Goal: Task Accomplishment & Management: Use online tool/utility

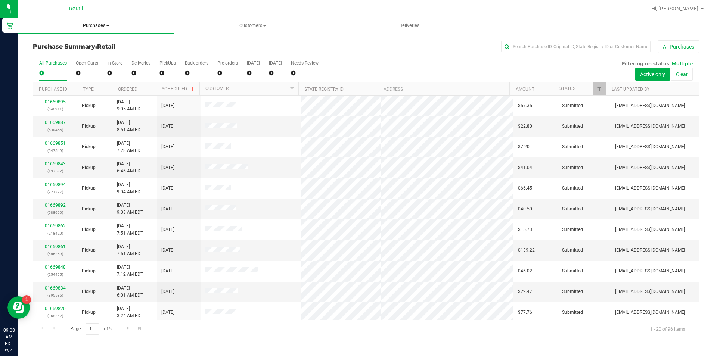
click at [96, 24] on span "Purchases" at bounding box center [96, 25] width 156 height 7
click at [84, 51] on li "Fulfillment" at bounding box center [96, 54] width 156 height 9
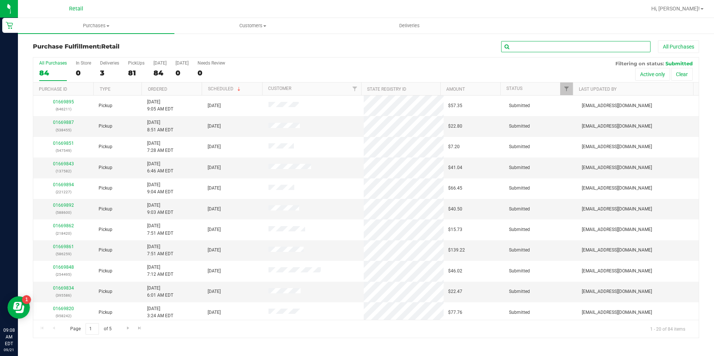
click at [540, 44] on input "text" at bounding box center [575, 46] width 149 height 11
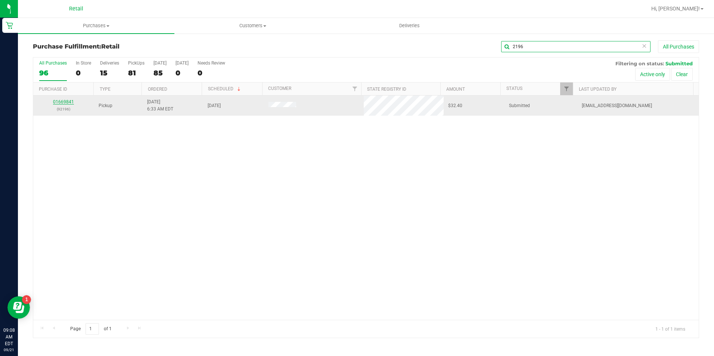
type input "2196"
click at [66, 101] on link "01669841" at bounding box center [63, 101] width 21 height 5
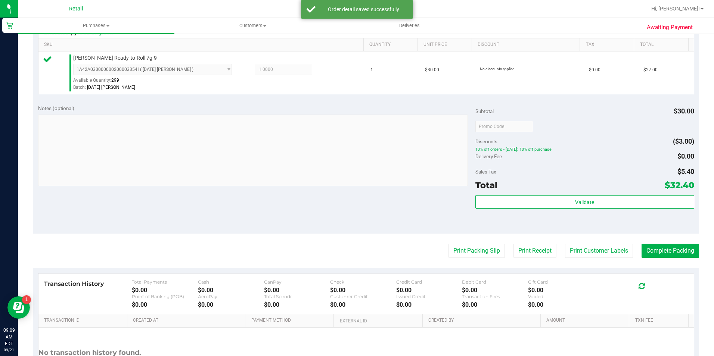
scroll to position [224, 0]
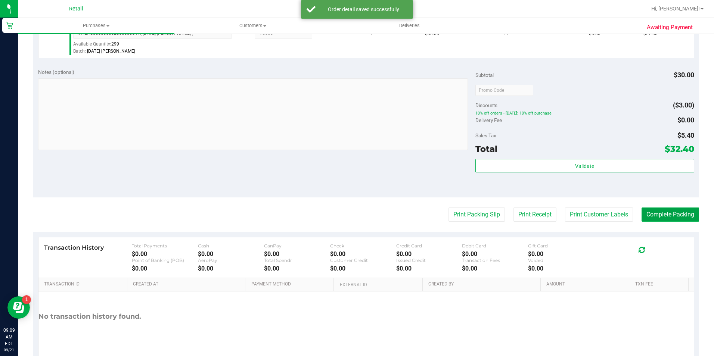
drag, startPoint x: 666, startPoint y: 211, endPoint x: 655, endPoint y: 207, distance: 11.7
click at [666, 211] on button "Complete Packing" at bounding box center [670, 215] width 58 height 14
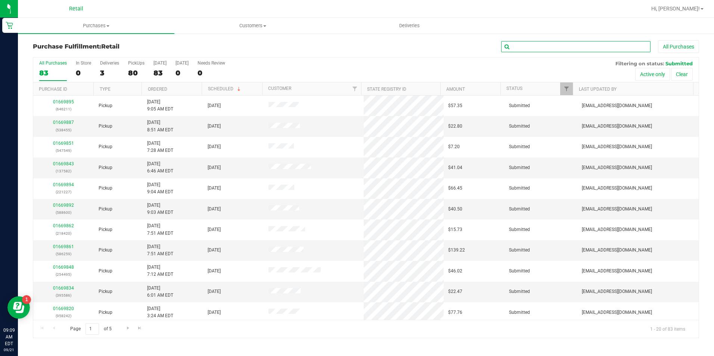
click at [594, 43] on input "text" at bounding box center [575, 46] width 149 height 11
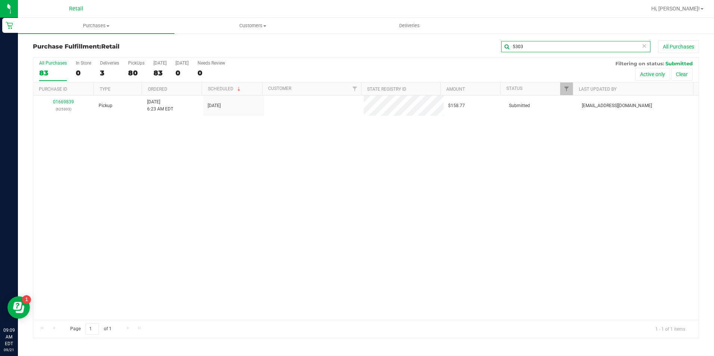
type input "5303"
click at [67, 101] on link "01669839" at bounding box center [63, 101] width 21 height 5
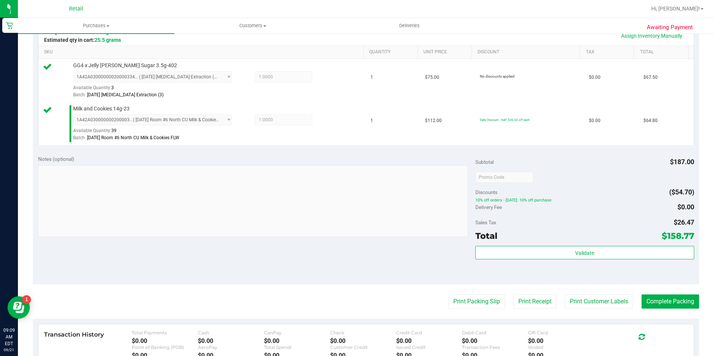
scroll to position [187, 0]
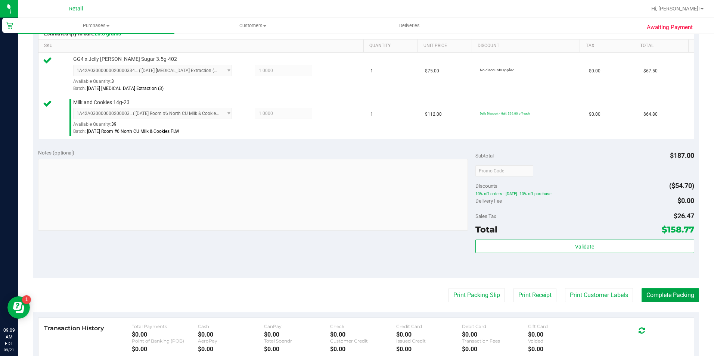
click at [653, 296] on button "Complete Packing" at bounding box center [670, 295] width 58 height 14
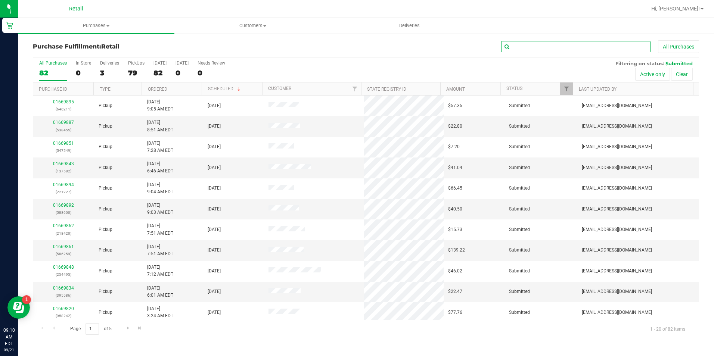
click at [621, 47] on input "text" at bounding box center [575, 46] width 149 height 11
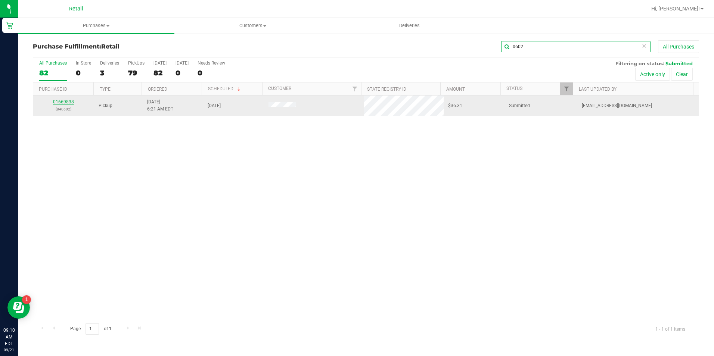
type input "0602"
click at [59, 100] on link "01669838" at bounding box center [63, 101] width 21 height 5
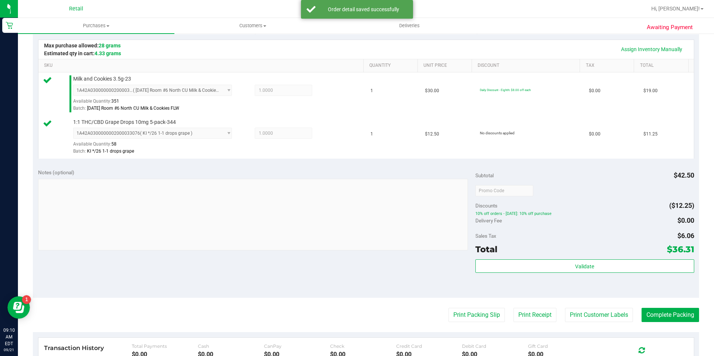
scroll to position [187, 0]
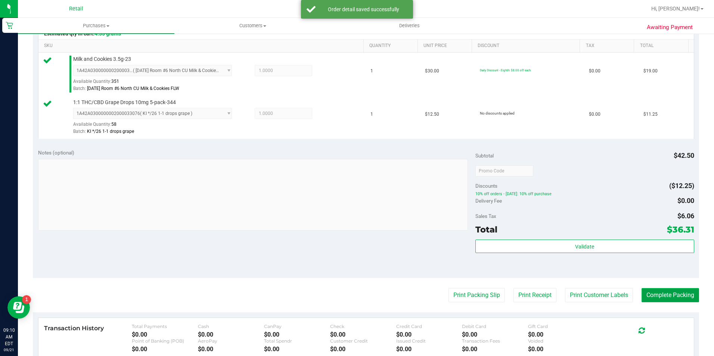
click at [643, 291] on button "Complete Packing" at bounding box center [670, 295] width 58 height 14
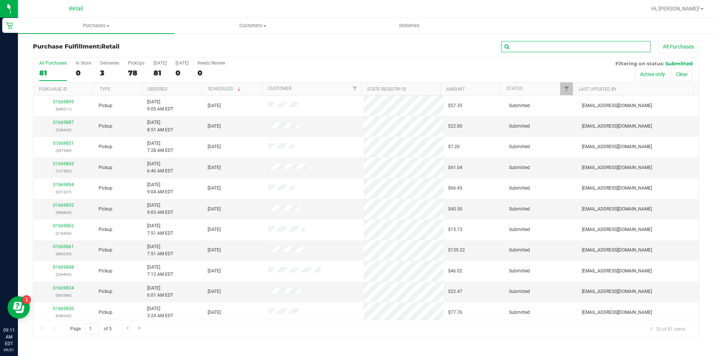
click at [570, 50] on input "text" at bounding box center [575, 46] width 149 height 11
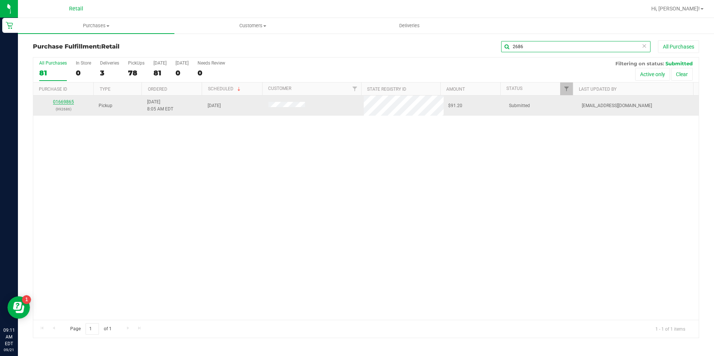
type input "2686"
click at [65, 102] on link "01669865" at bounding box center [63, 101] width 21 height 5
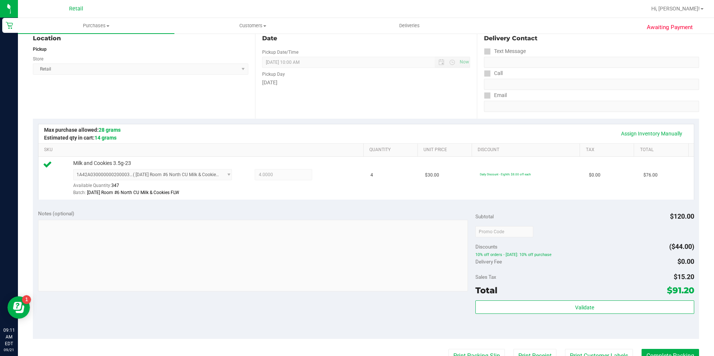
scroll to position [149, 0]
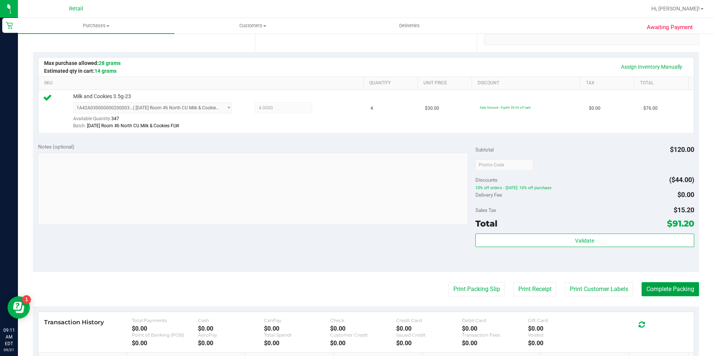
click at [656, 293] on button "Complete Packing" at bounding box center [670, 289] width 58 height 14
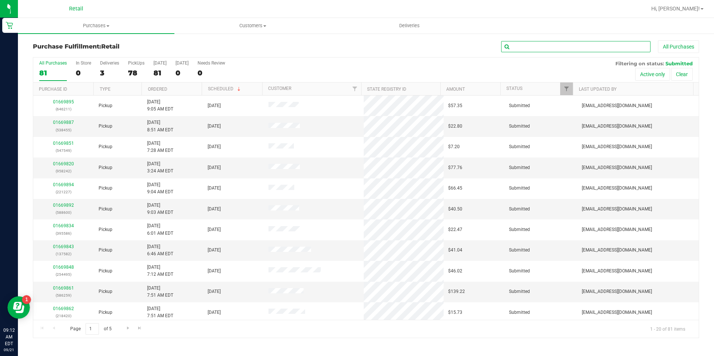
click at [604, 46] on input "text" at bounding box center [575, 46] width 149 height 11
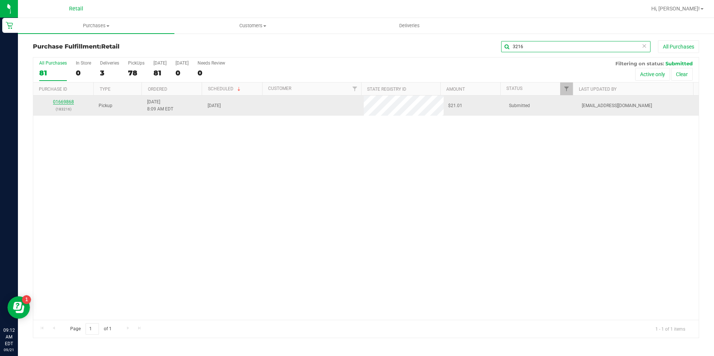
type input "3216"
click at [69, 102] on link "01669868" at bounding box center [63, 101] width 21 height 5
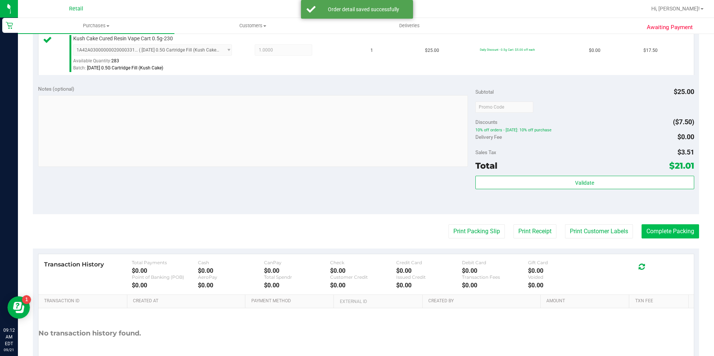
scroll to position [224, 0]
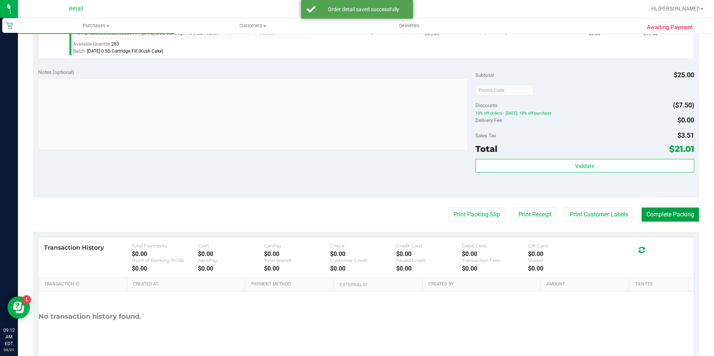
click at [655, 220] on button "Complete Packing" at bounding box center [670, 215] width 58 height 14
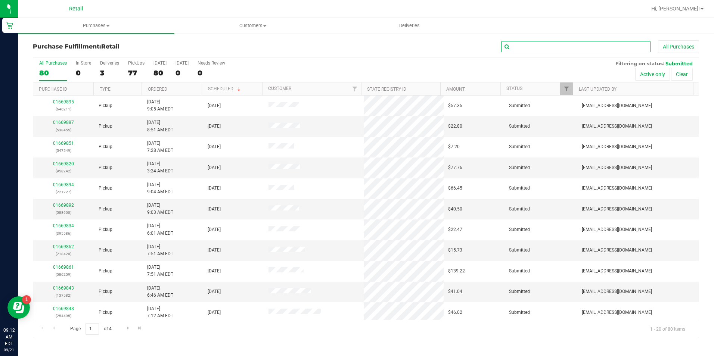
click at [636, 51] on input "text" at bounding box center [575, 46] width 149 height 11
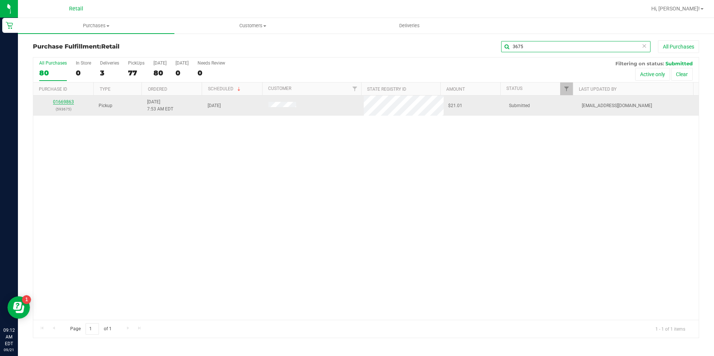
type input "3675"
click at [67, 103] on link "01669863" at bounding box center [63, 101] width 21 height 5
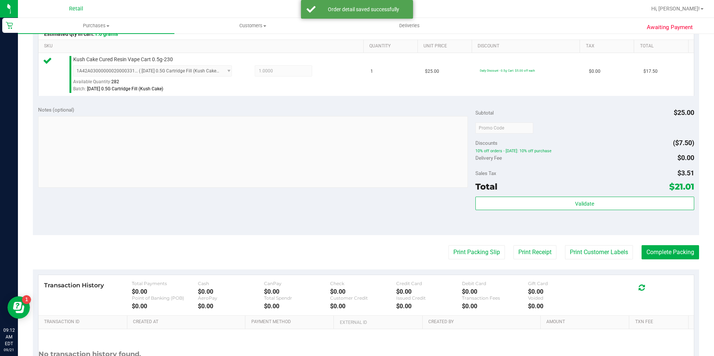
scroll to position [187, 0]
click at [658, 252] on button "Complete Packing" at bounding box center [670, 252] width 58 height 14
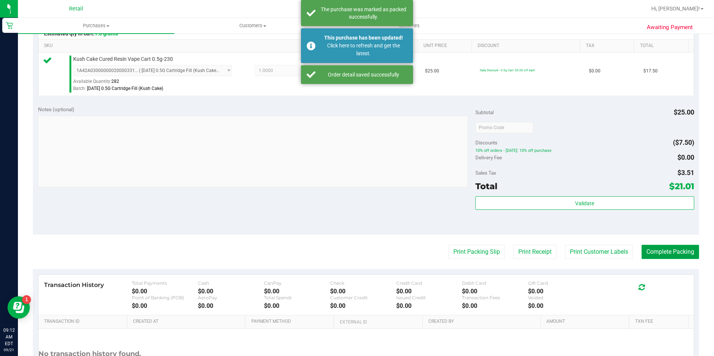
scroll to position [0, 0]
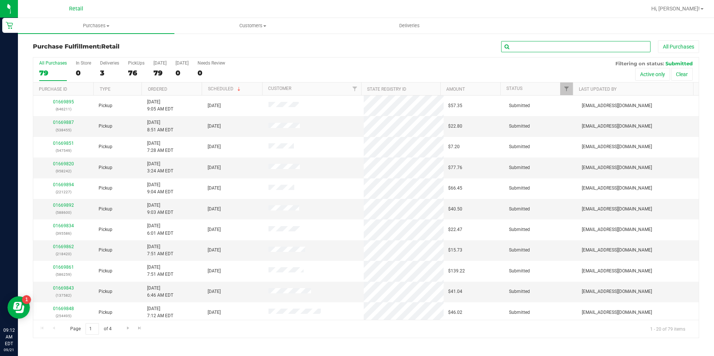
click at [546, 42] on input "text" at bounding box center [575, 46] width 149 height 11
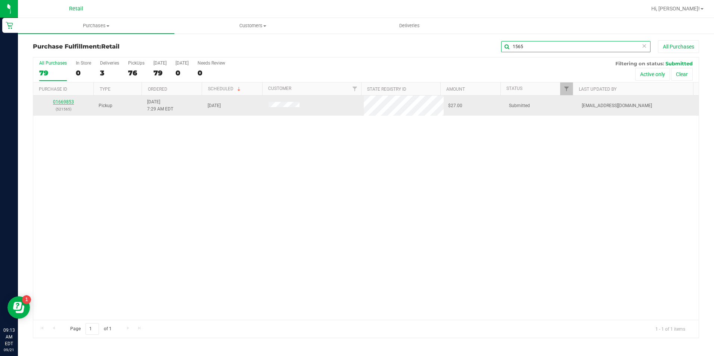
type input "1565"
click at [61, 103] on link "01669853" at bounding box center [63, 101] width 21 height 5
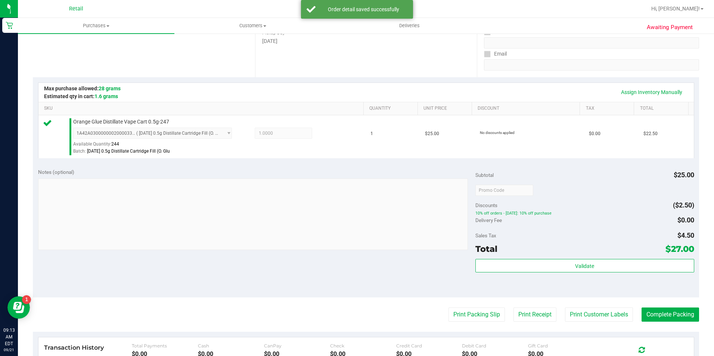
scroll to position [149, 0]
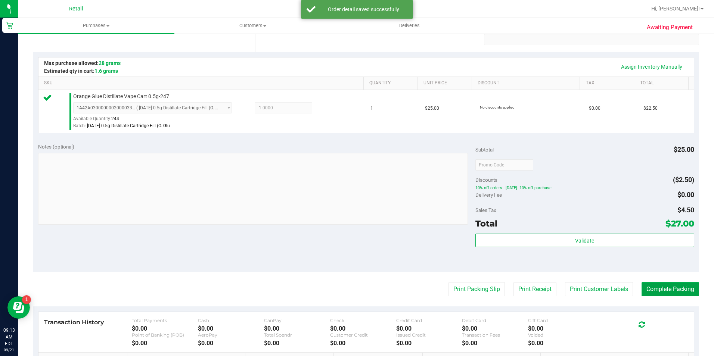
click at [665, 291] on button "Complete Packing" at bounding box center [670, 289] width 58 height 14
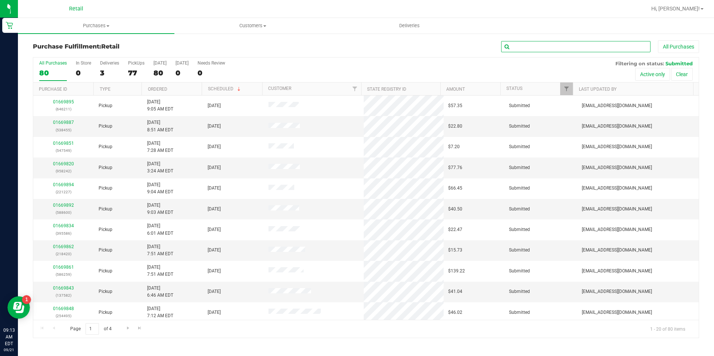
click at [624, 48] on input "text" at bounding box center [575, 46] width 149 height 11
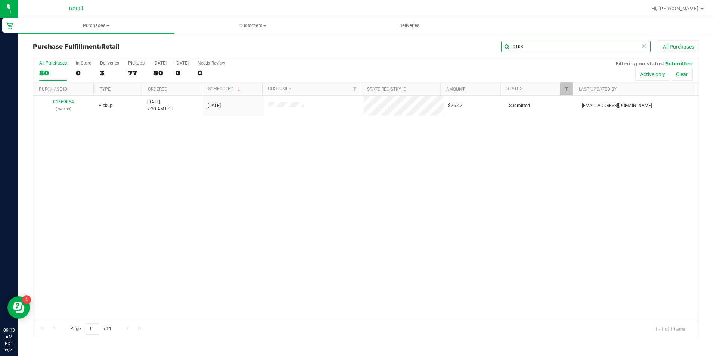
type input "0103"
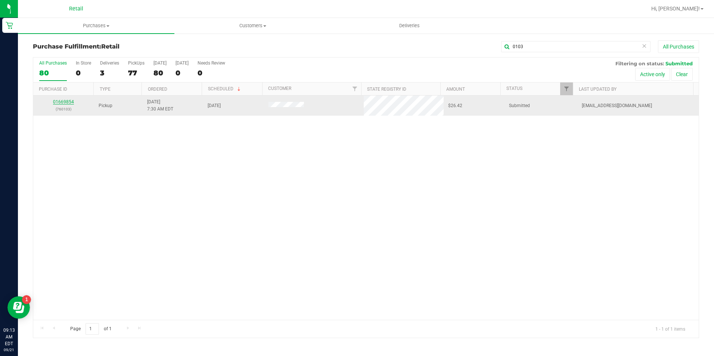
click at [61, 102] on link "01669854" at bounding box center [63, 101] width 21 height 5
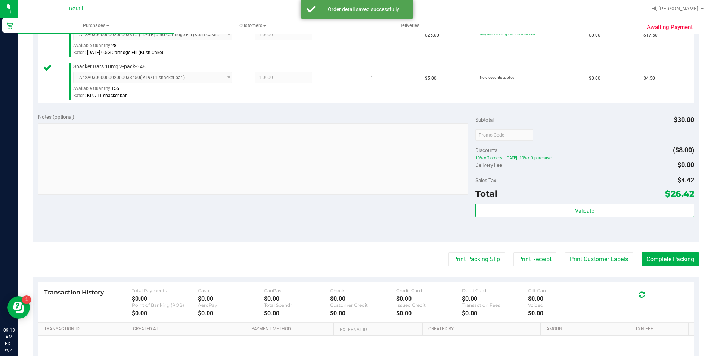
scroll to position [224, 0]
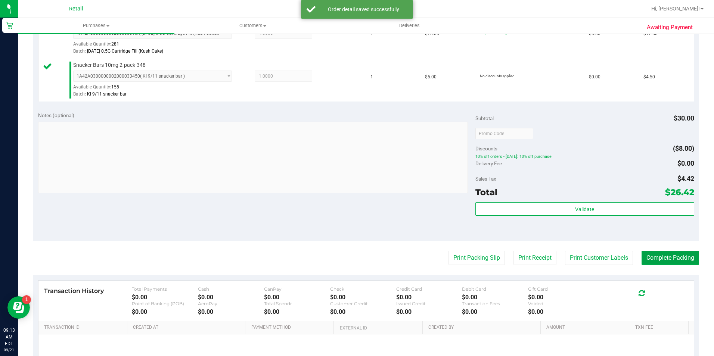
click at [665, 252] on button "Complete Packing" at bounding box center [670, 258] width 58 height 14
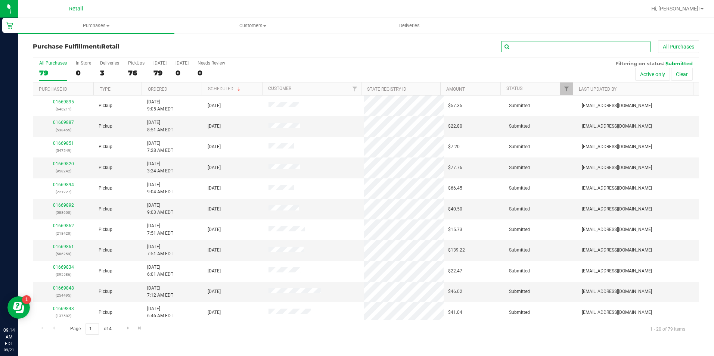
click at [632, 49] on input "text" at bounding box center [575, 46] width 149 height 11
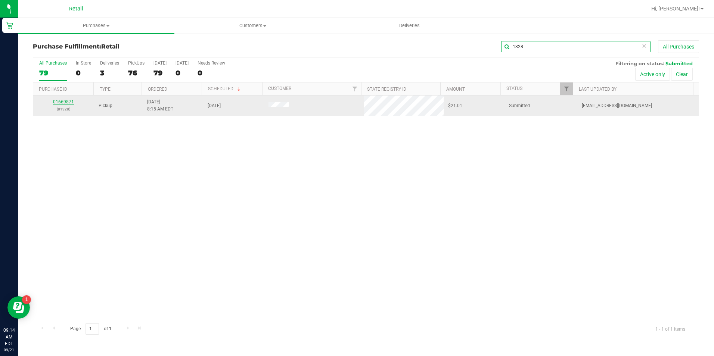
type input "1328"
click at [66, 100] on link "01669871" at bounding box center [63, 101] width 21 height 5
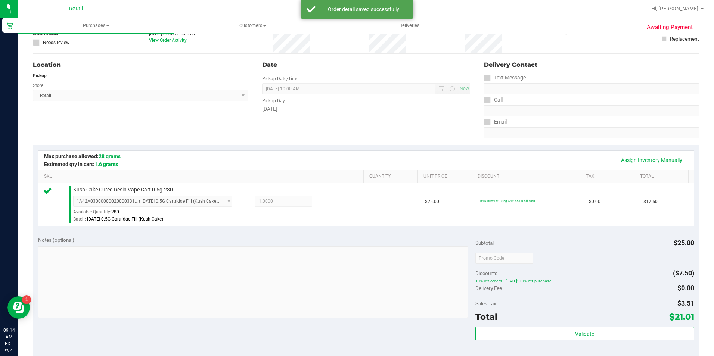
scroll to position [187, 0]
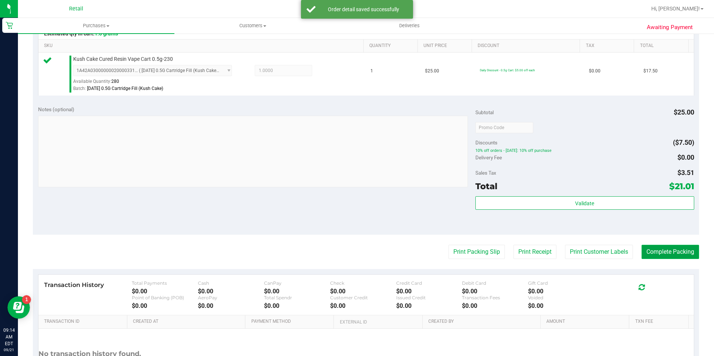
click at [652, 252] on button "Complete Packing" at bounding box center [670, 252] width 58 height 14
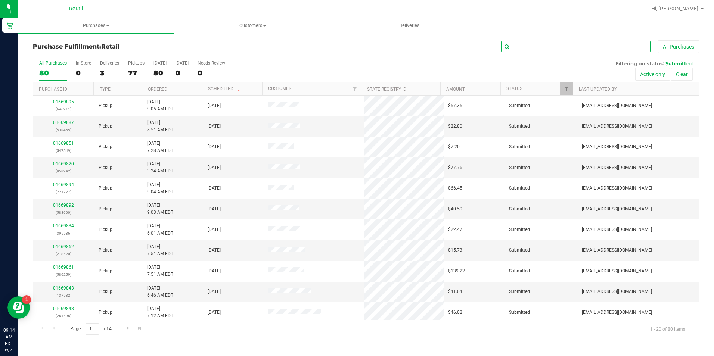
click at [627, 51] on input "text" at bounding box center [575, 46] width 149 height 11
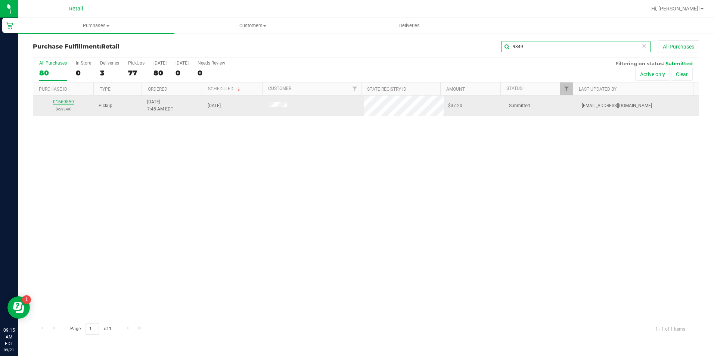
type input "9349"
click at [71, 103] on link "01669859" at bounding box center [63, 101] width 21 height 5
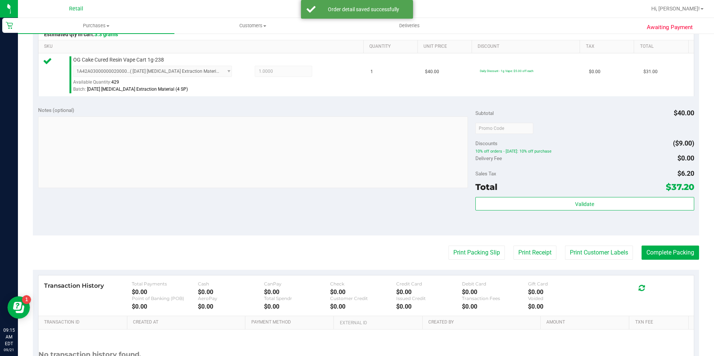
scroll to position [187, 0]
click at [664, 258] on button "Complete Packing" at bounding box center [670, 252] width 58 height 14
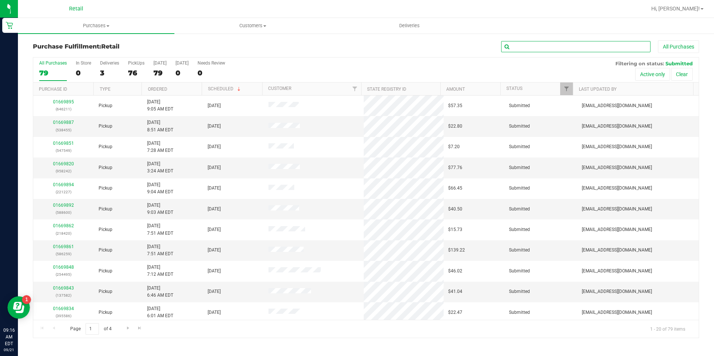
click at [550, 50] on input "text" at bounding box center [575, 46] width 149 height 11
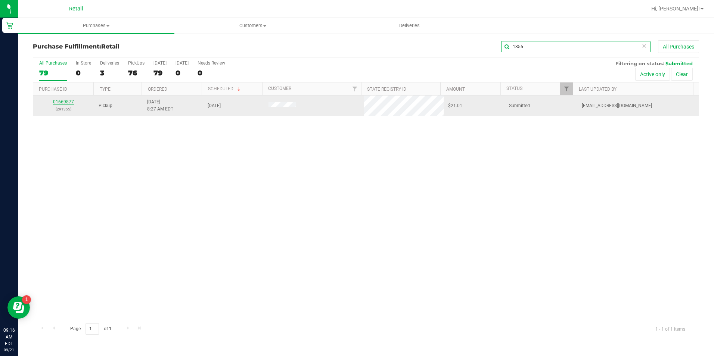
type input "1355"
click at [63, 100] on link "01669877" at bounding box center [63, 101] width 21 height 5
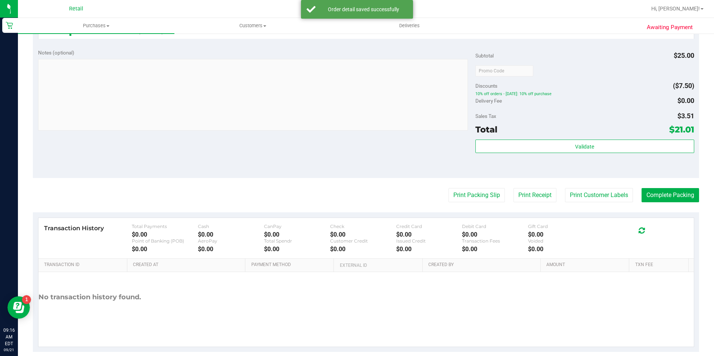
scroll to position [254, 0]
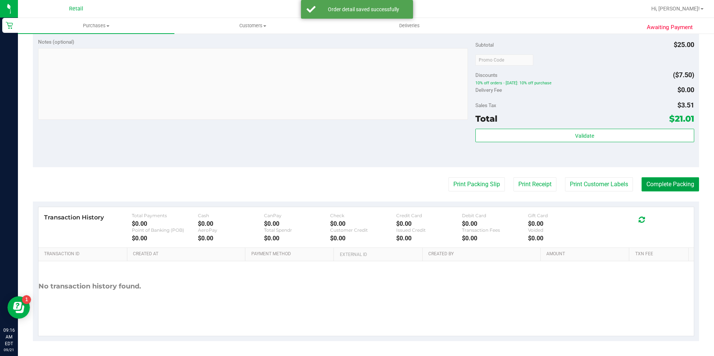
click at [655, 178] on button "Complete Packing" at bounding box center [670, 184] width 58 height 14
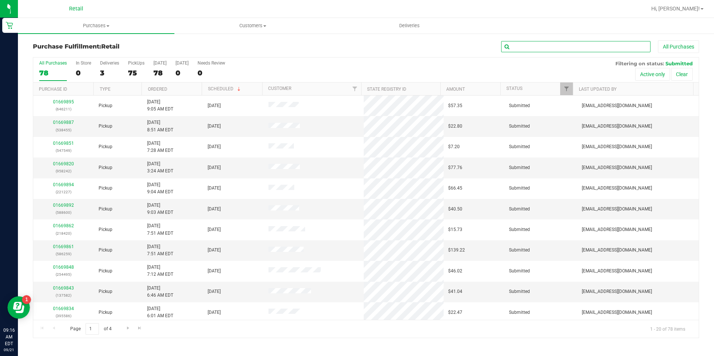
click at [609, 47] on input "text" at bounding box center [575, 46] width 149 height 11
type input "3"
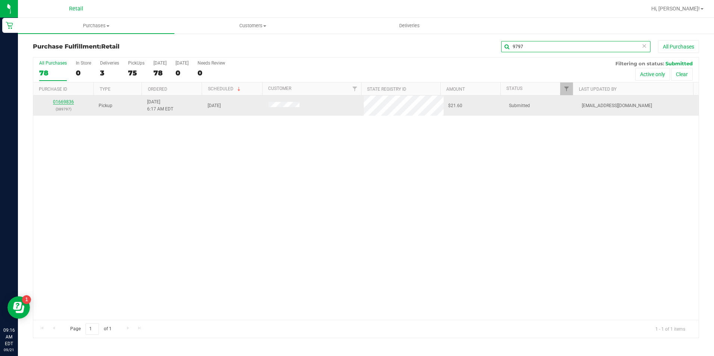
type input "9797"
click at [69, 103] on link "01669836" at bounding box center [63, 101] width 21 height 5
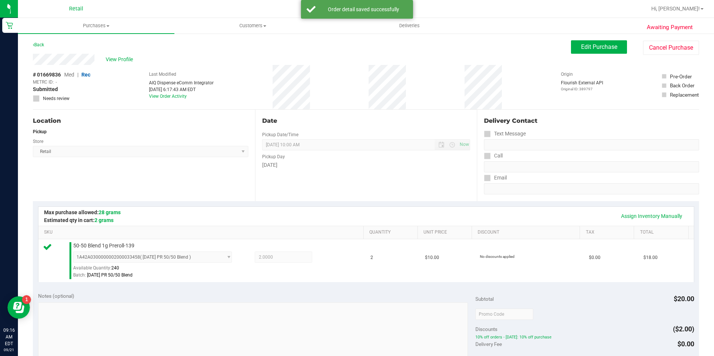
scroll to position [149, 0]
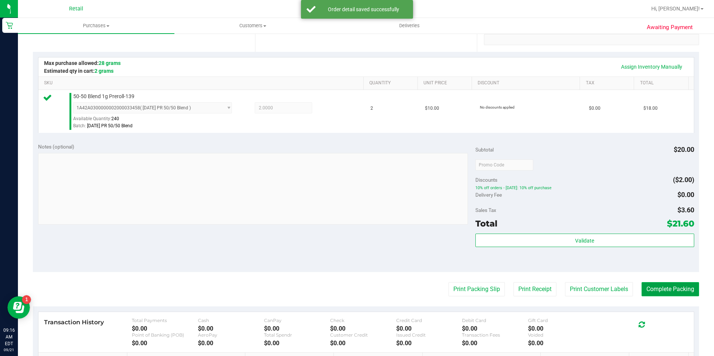
click at [664, 284] on button "Complete Packing" at bounding box center [670, 289] width 58 height 14
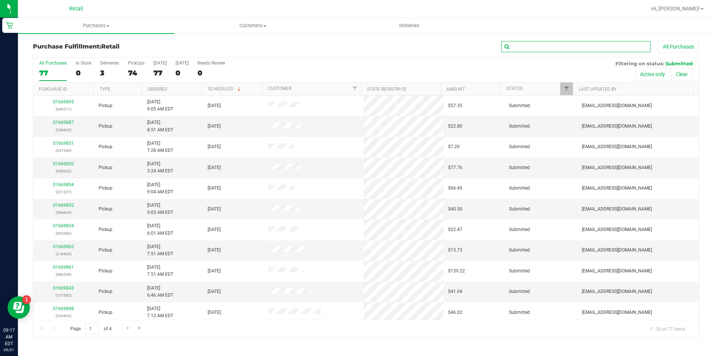
click at [599, 49] on input "text" at bounding box center [575, 46] width 149 height 11
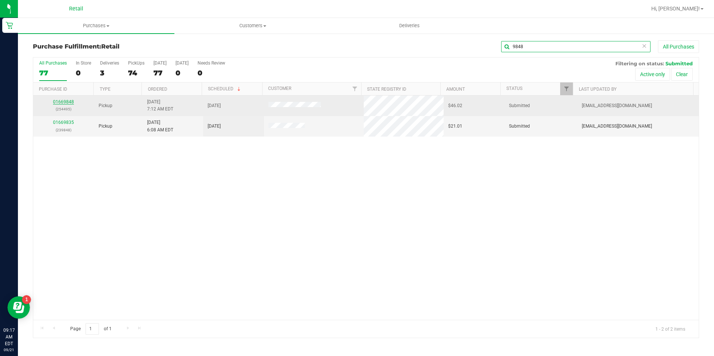
type input "9848"
click at [66, 101] on link "01669848" at bounding box center [63, 101] width 21 height 5
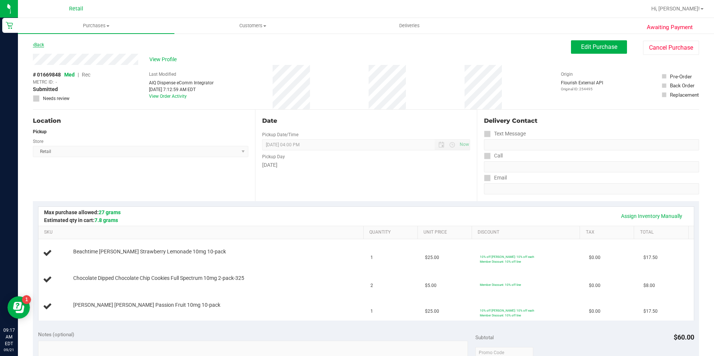
click at [38, 45] on link "Back" at bounding box center [38, 44] width 11 height 5
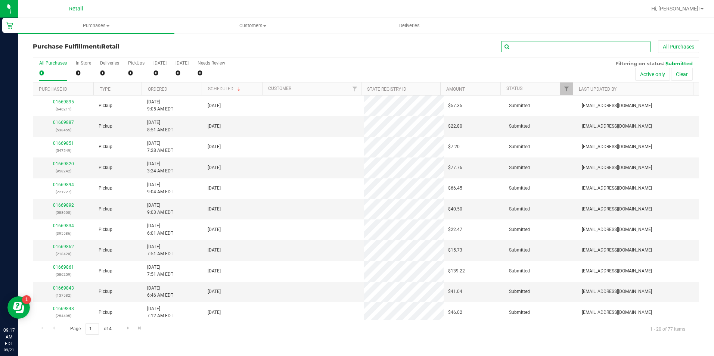
click at [541, 46] on input "text" at bounding box center [575, 46] width 149 height 11
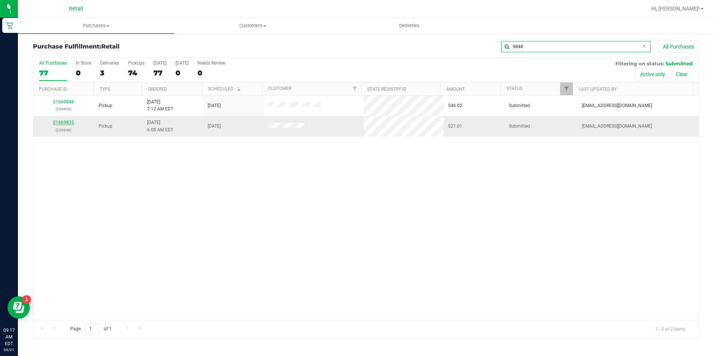
type input "9848"
click at [66, 121] on link "01669835" at bounding box center [63, 122] width 21 height 5
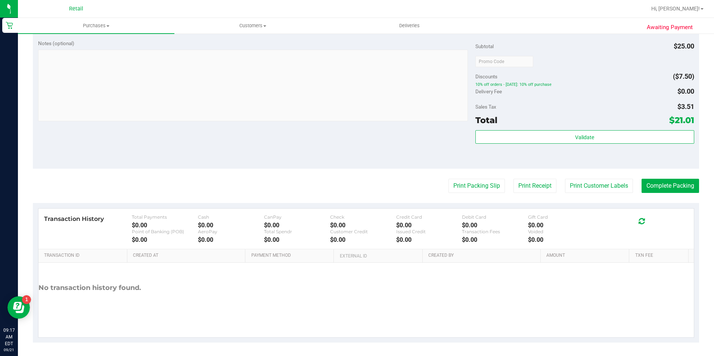
scroll to position [254, 0]
click at [660, 183] on button "Complete Packing" at bounding box center [670, 184] width 58 height 14
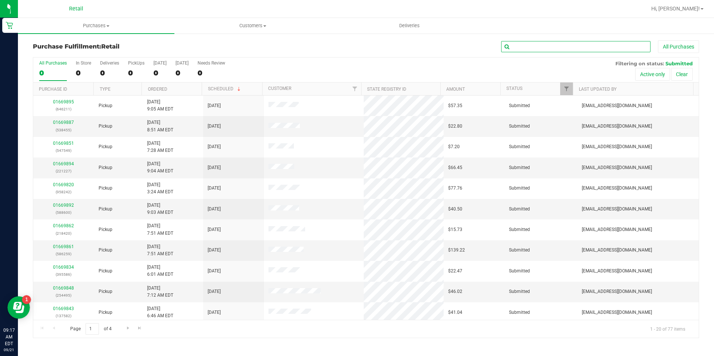
click at [537, 47] on input "text" at bounding box center [575, 46] width 149 height 11
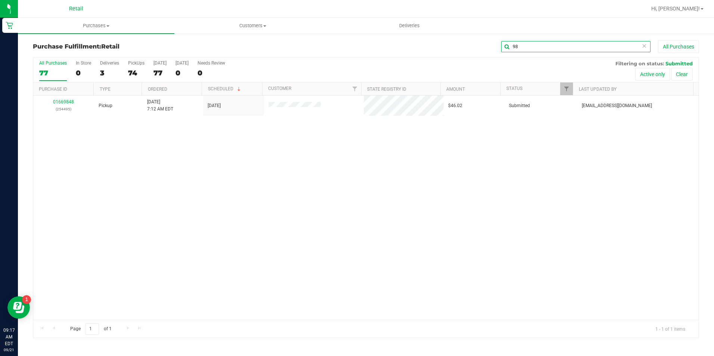
type input "9"
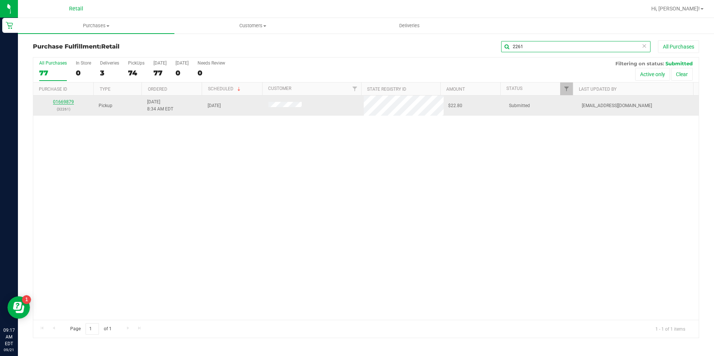
type input "2261"
click at [60, 100] on link "01669879" at bounding box center [63, 101] width 21 height 5
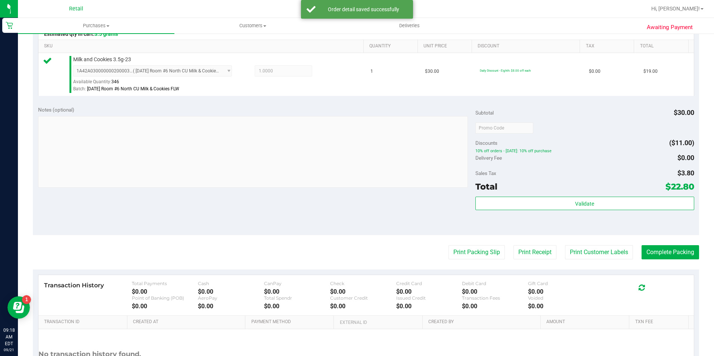
scroll to position [187, 0]
click at [656, 250] on button "Complete Packing" at bounding box center [670, 252] width 58 height 14
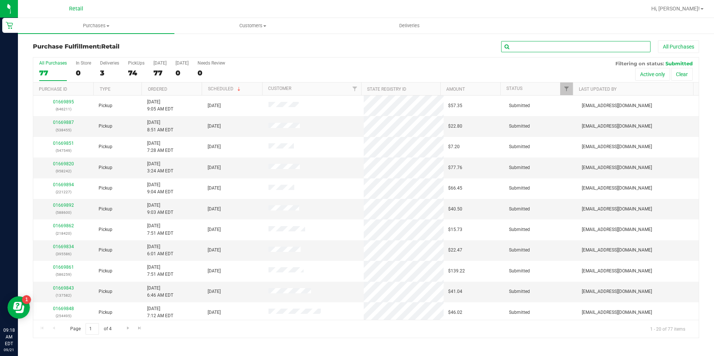
click at [543, 49] on input "text" at bounding box center [575, 46] width 149 height 11
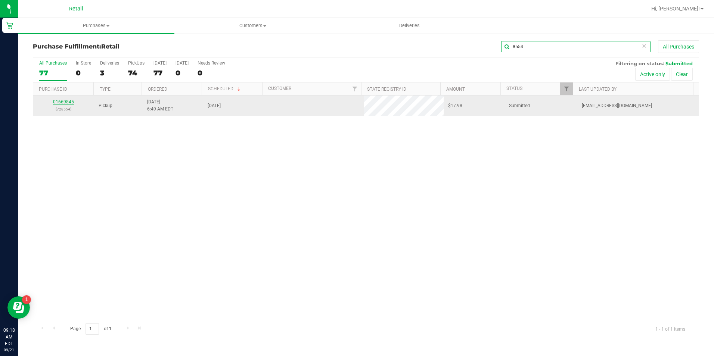
type input "8554"
click at [59, 102] on link "01669845" at bounding box center [63, 101] width 21 height 5
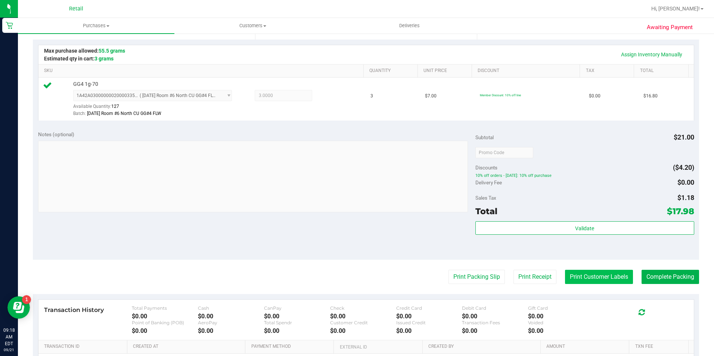
scroll to position [187, 0]
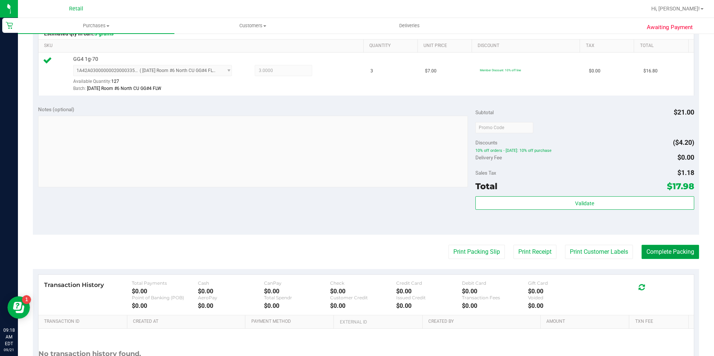
click at [648, 249] on button "Complete Packing" at bounding box center [670, 252] width 58 height 14
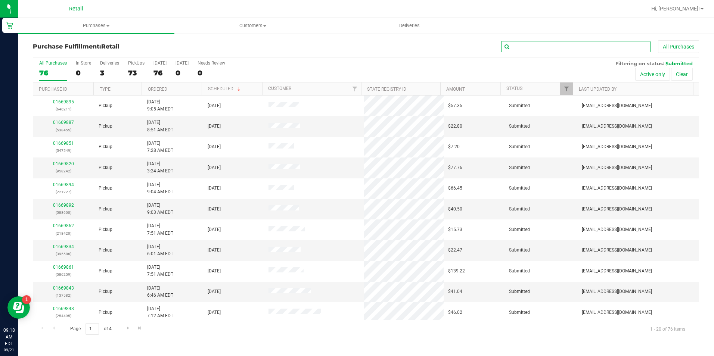
click at [583, 43] on input "text" at bounding box center [575, 46] width 149 height 11
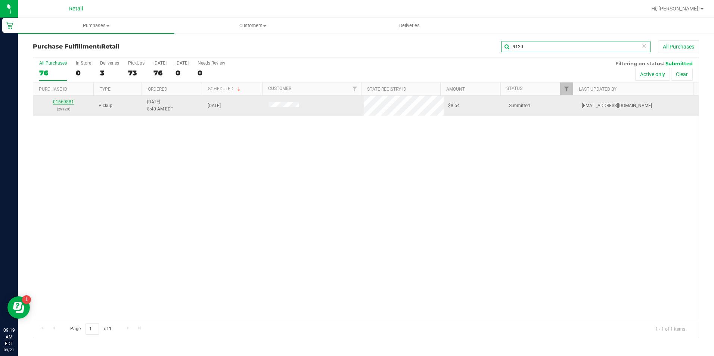
type input "9120"
click at [68, 104] on link "01669881" at bounding box center [63, 101] width 21 height 5
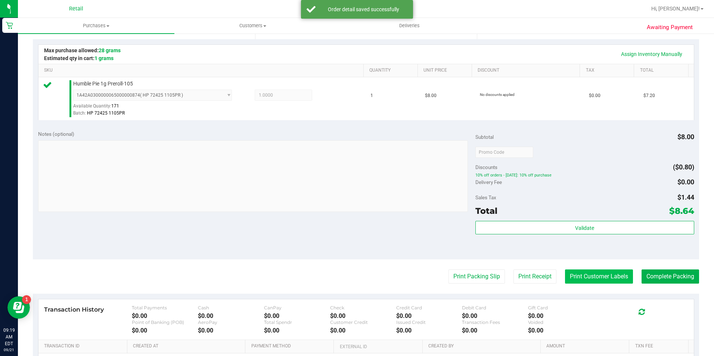
scroll to position [187, 0]
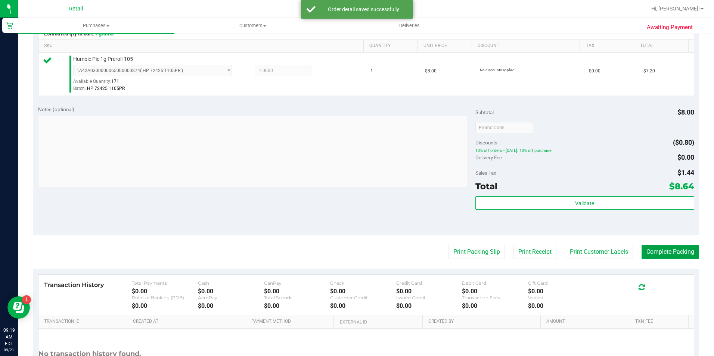
click at [667, 249] on button "Complete Packing" at bounding box center [670, 252] width 58 height 14
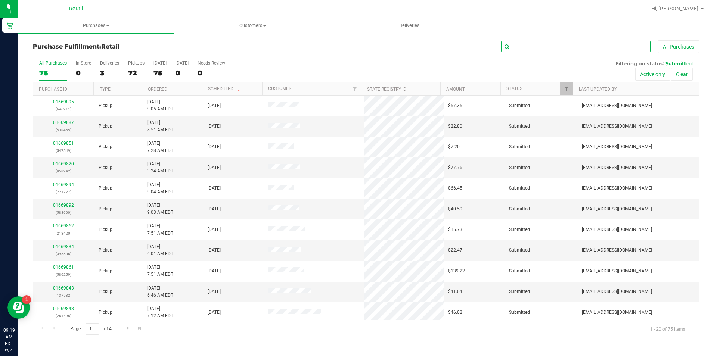
click at [600, 44] on input "text" at bounding box center [575, 46] width 149 height 11
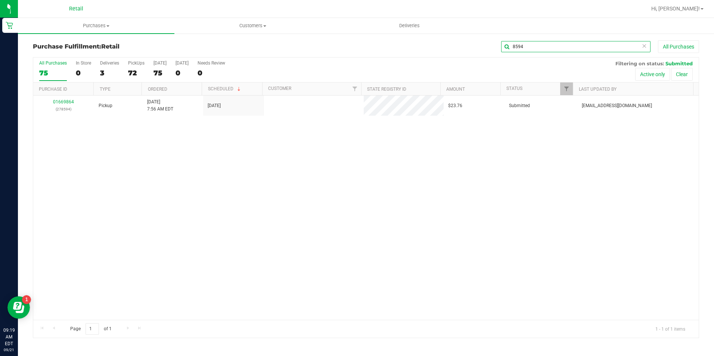
type input "8594"
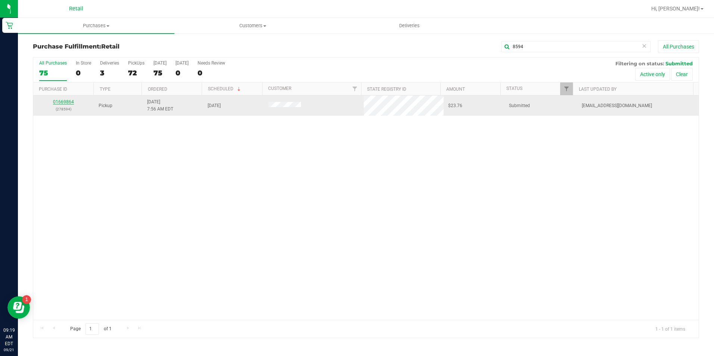
click at [64, 100] on link "01669864" at bounding box center [63, 101] width 21 height 5
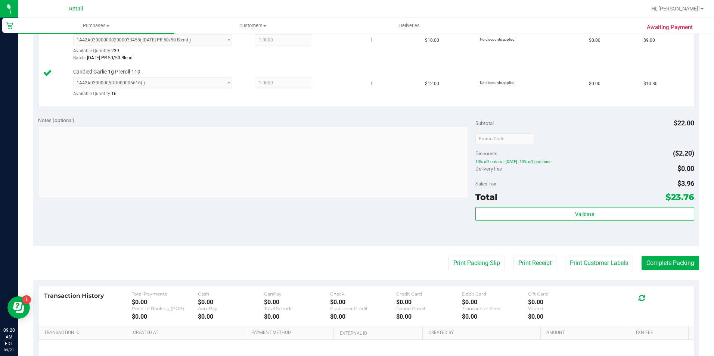
scroll to position [261, 0]
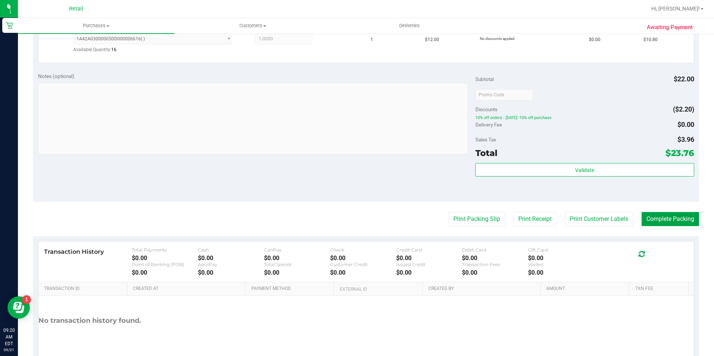
drag, startPoint x: 683, startPoint y: 222, endPoint x: 685, endPoint y: 214, distance: 7.7
click at [683, 221] on button "Complete Packing" at bounding box center [670, 219] width 58 height 14
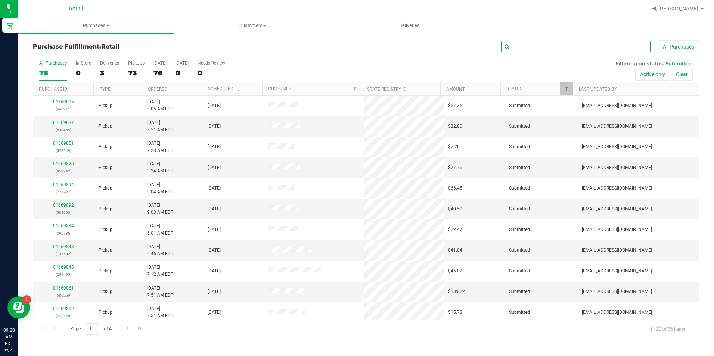
click at [554, 47] on input "text" at bounding box center [575, 46] width 149 height 11
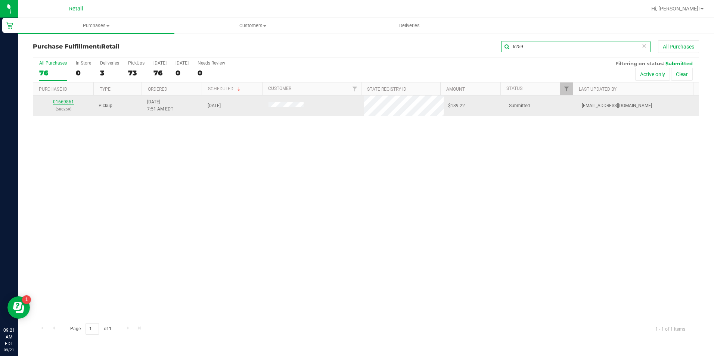
type input "6259"
click at [66, 101] on link "01669861" at bounding box center [63, 101] width 21 height 5
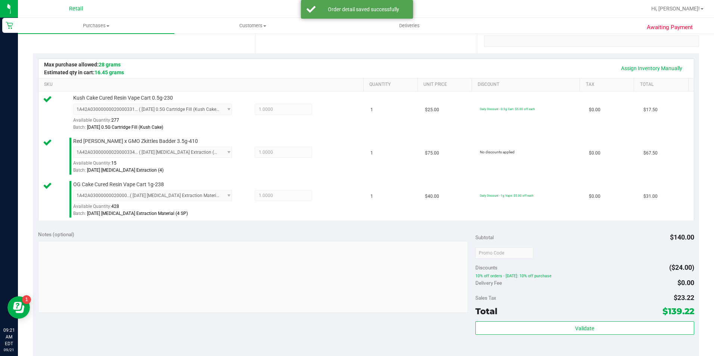
scroll to position [187, 0]
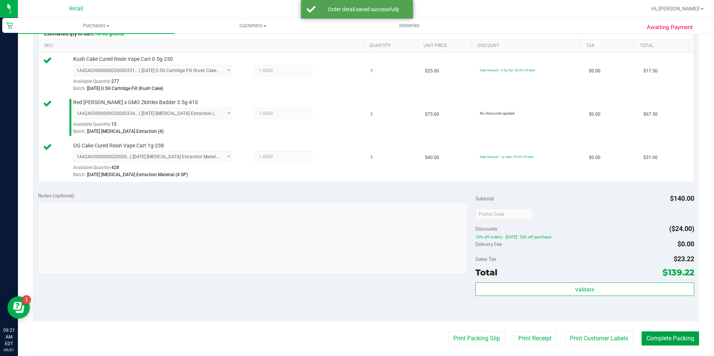
drag, startPoint x: 643, startPoint y: 338, endPoint x: 603, endPoint y: 298, distance: 56.2
click at [643, 337] on button "Complete Packing" at bounding box center [670, 339] width 58 height 14
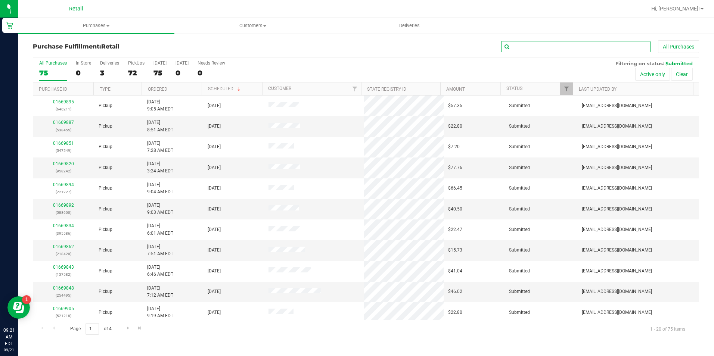
click at [615, 42] on input "text" at bounding box center [575, 46] width 149 height 11
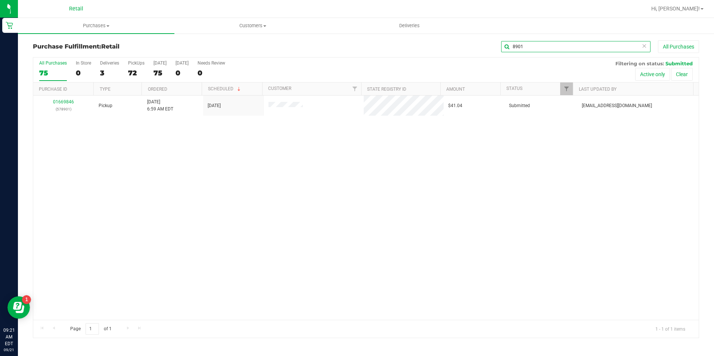
type input "8901"
click at [63, 102] on link "01669846" at bounding box center [63, 101] width 21 height 5
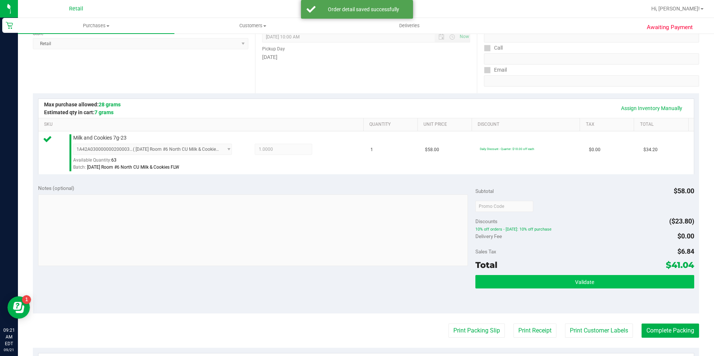
scroll to position [112, 0]
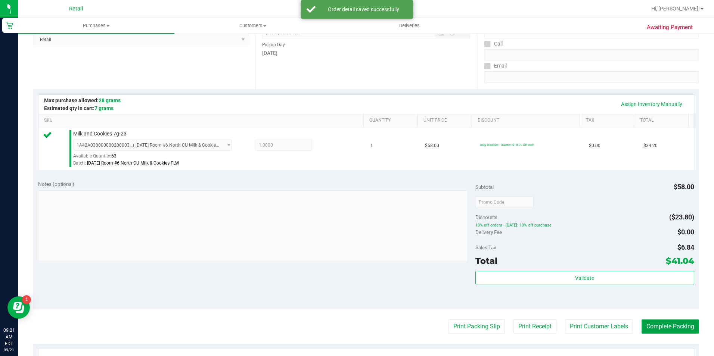
click at [668, 327] on button "Complete Packing" at bounding box center [670, 327] width 58 height 14
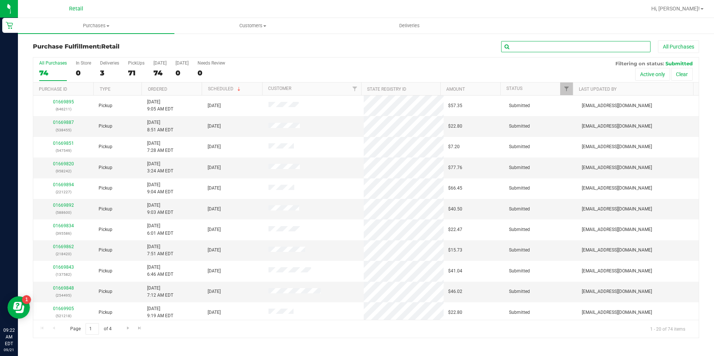
click at [537, 46] on input "text" at bounding box center [575, 46] width 149 height 11
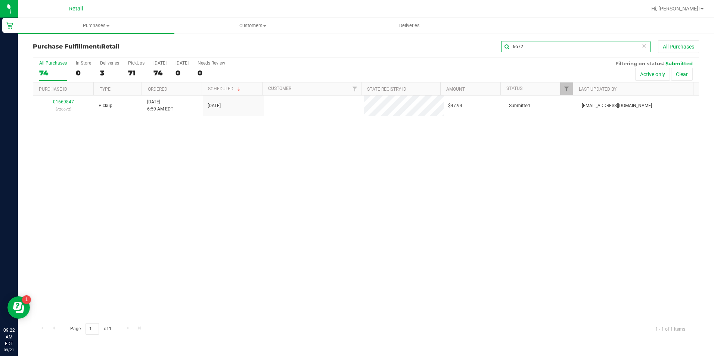
type input "6672"
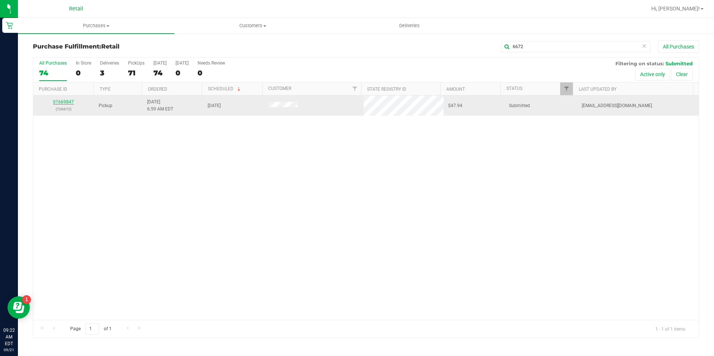
drag, startPoint x: 68, startPoint y: 108, endPoint x: 65, endPoint y: 100, distance: 7.6
click at [65, 100] on link "01669847" at bounding box center [63, 101] width 21 height 5
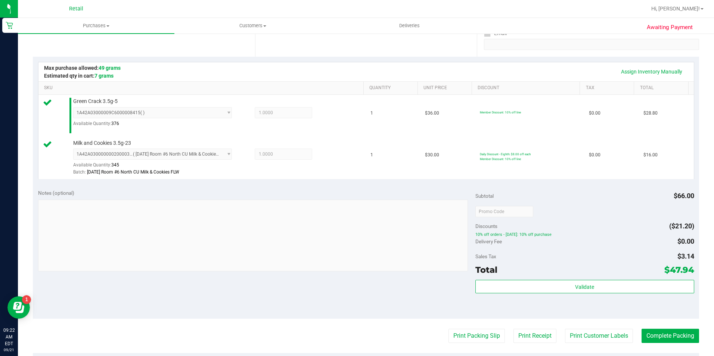
scroll to position [149, 0]
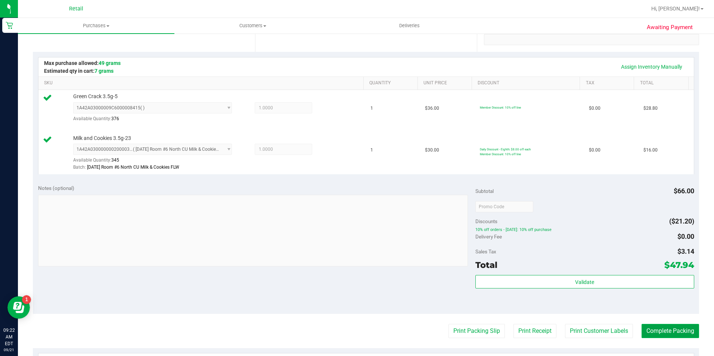
click at [648, 333] on button "Complete Packing" at bounding box center [670, 331] width 58 height 14
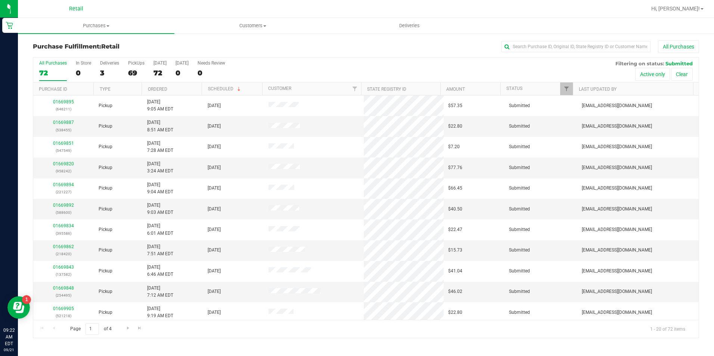
drag, startPoint x: 601, startPoint y: 56, endPoint x: 615, endPoint y: 49, distance: 15.7
click at [604, 53] on div "Purchase Fulfillment: Retail All Purchases" at bounding box center [366, 48] width 666 height 16
click at [615, 49] on input "text" at bounding box center [575, 46] width 149 height 11
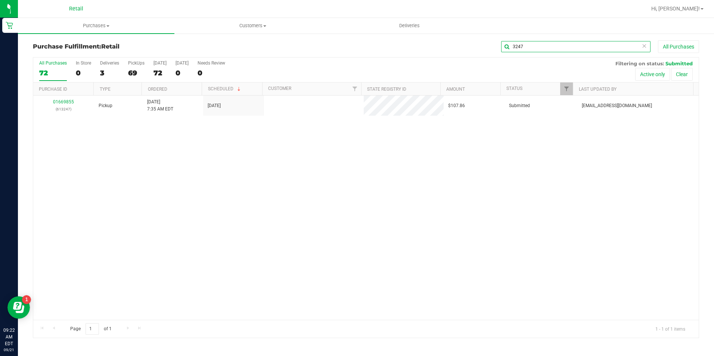
type input "3247"
click at [62, 103] on link "01669855" at bounding box center [63, 101] width 21 height 5
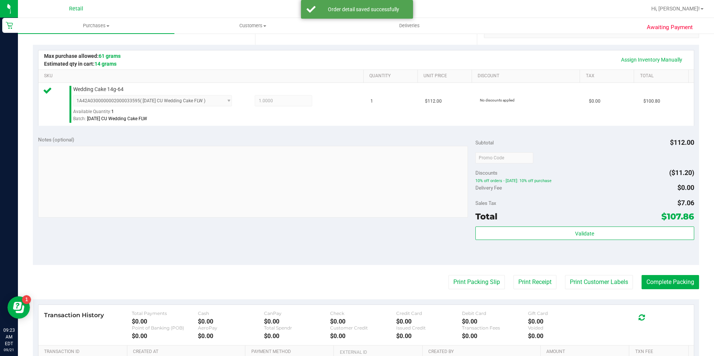
scroll to position [187, 0]
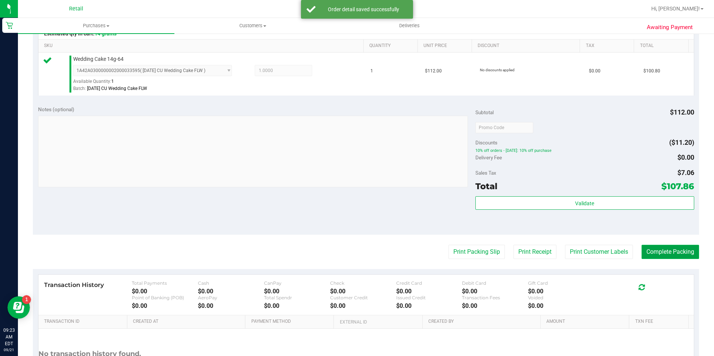
click at [667, 252] on button "Complete Packing" at bounding box center [670, 252] width 58 height 14
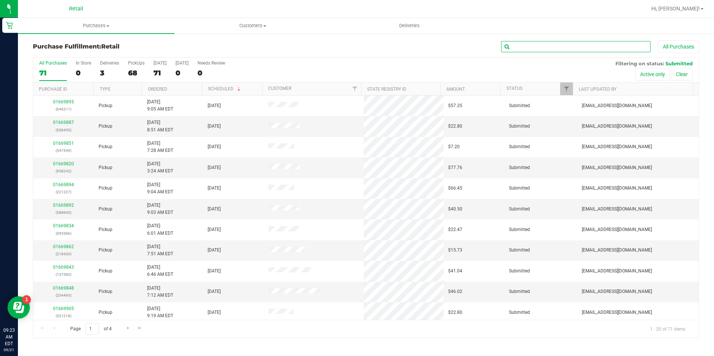
click at [538, 49] on input "text" at bounding box center [575, 46] width 149 height 11
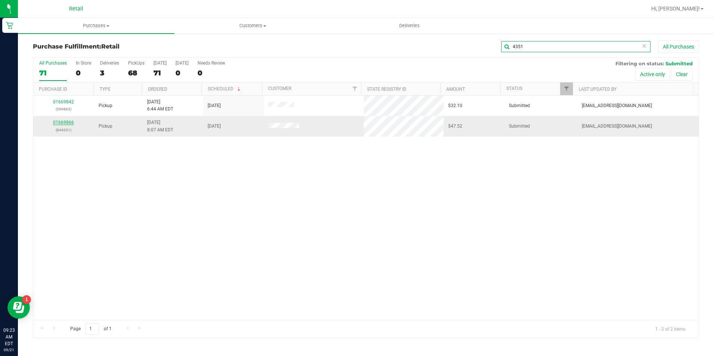
type input "4351"
click at [66, 121] on link "01669866" at bounding box center [63, 122] width 21 height 5
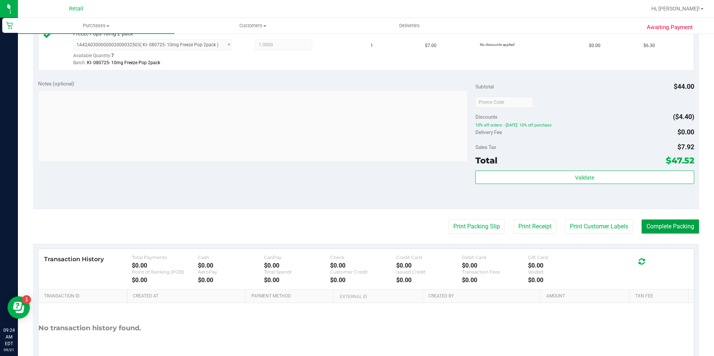
click at [668, 231] on button "Complete Packing" at bounding box center [670, 227] width 58 height 14
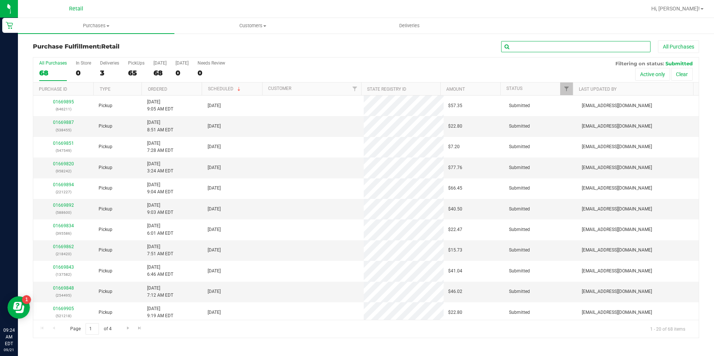
click at [606, 46] on input "text" at bounding box center [575, 46] width 149 height 11
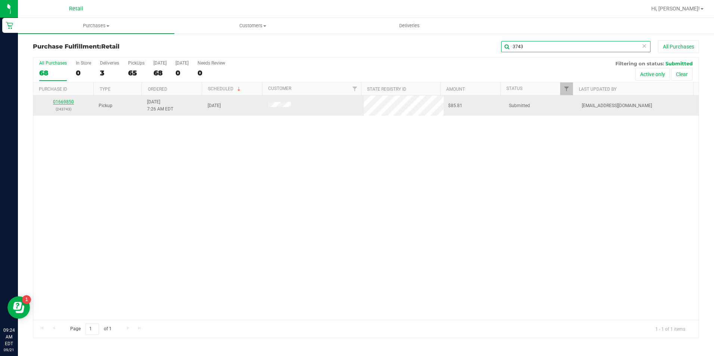
type input "3743"
click at [71, 101] on link "01669850" at bounding box center [63, 101] width 21 height 5
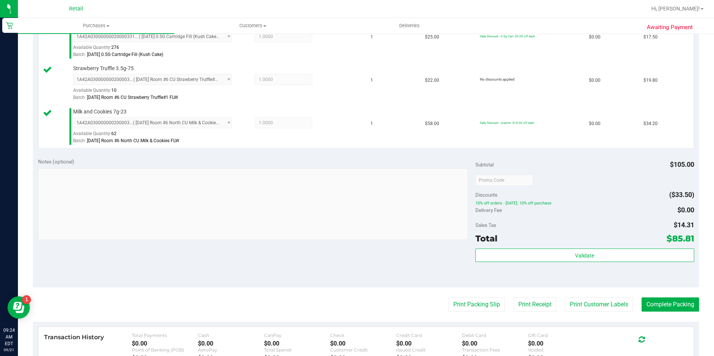
scroll to position [224, 0]
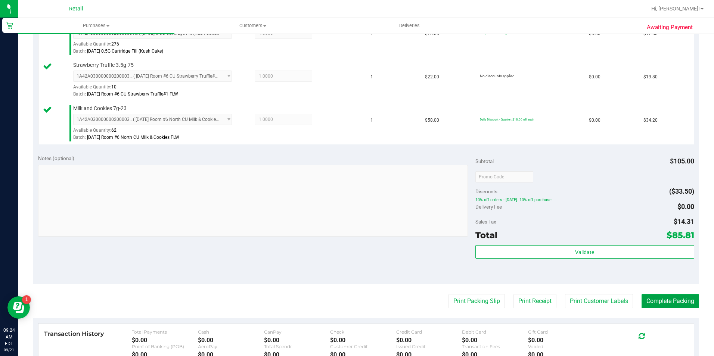
click at [666, 297] on button "Complete Packing" at bounding box center [670, 301] width 58 height 14
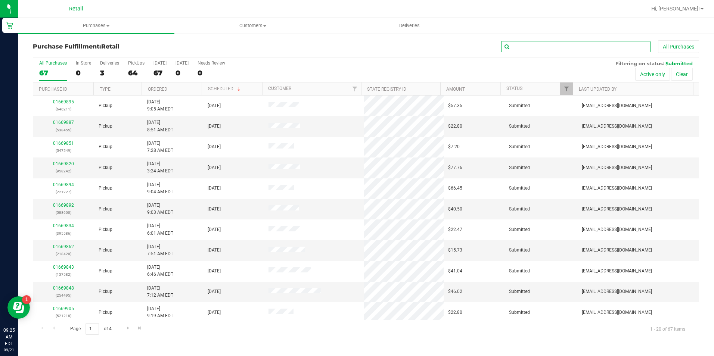
click at [625, 43] on input "text" at bounding box center [575, 46] width 149 height 11
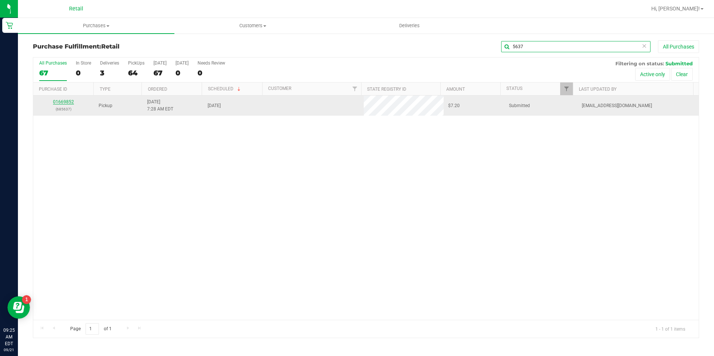
type input "5637"
click at [59, 101] on link "01669852" at bounding box center [63, 101] width 21 height 5
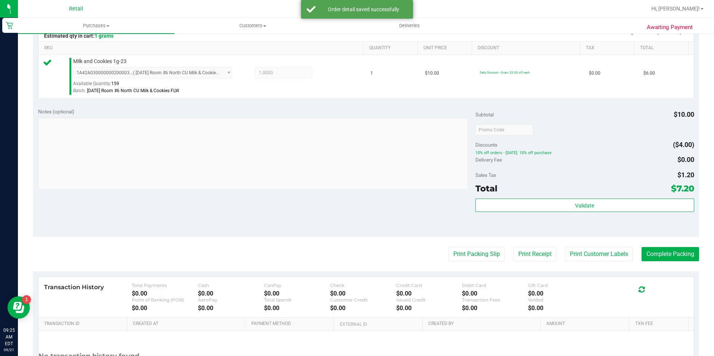
scroll to position [187, 0]
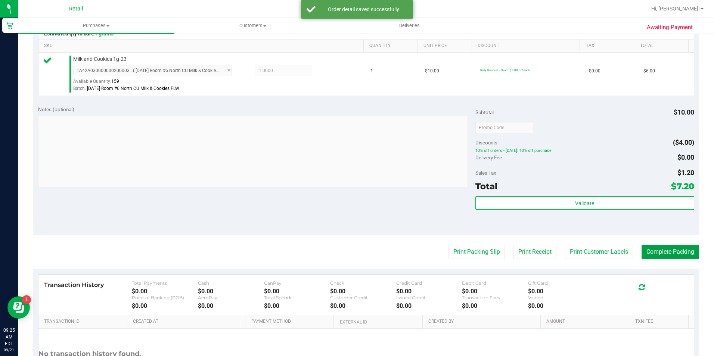
click at [659, 252] on button "Complete Packing" at bounding box center [670, 252] width 58 height 14
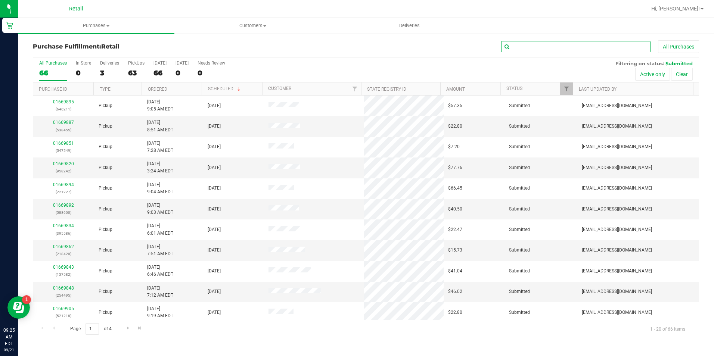
click at [603, 48] on input "text" at bounding box center [575, 46] width 149 height 11
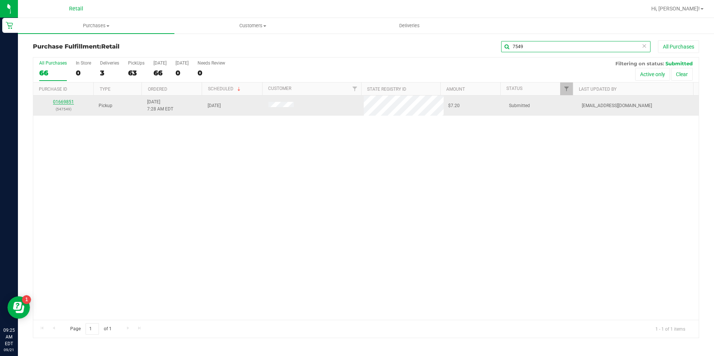
type input "7549"
click at [64, 103] on link "01669851" at bounding box center [63, 101] width 21 height 5
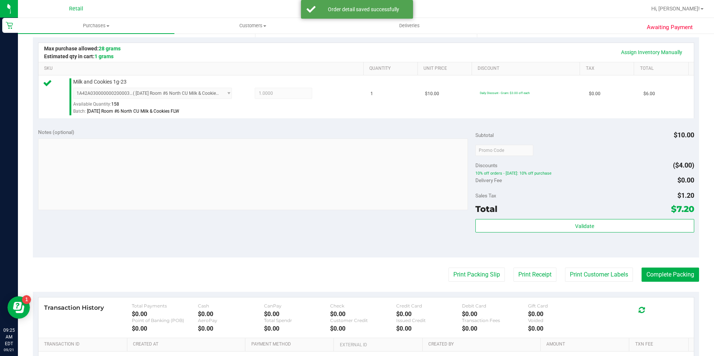
scroll to position [224, 0]
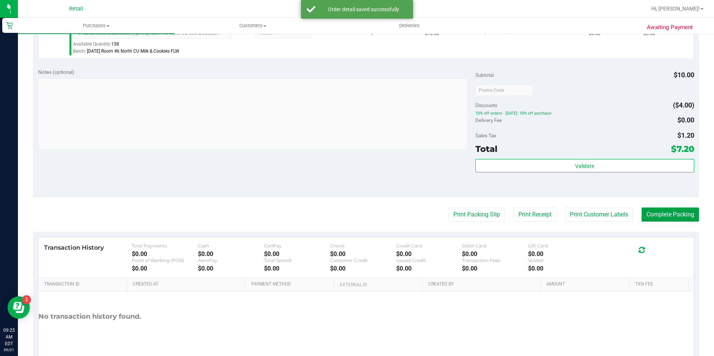
click at [641, 218] on button "Complete Packing" at bounding box center [670, 215] width 58 height 14
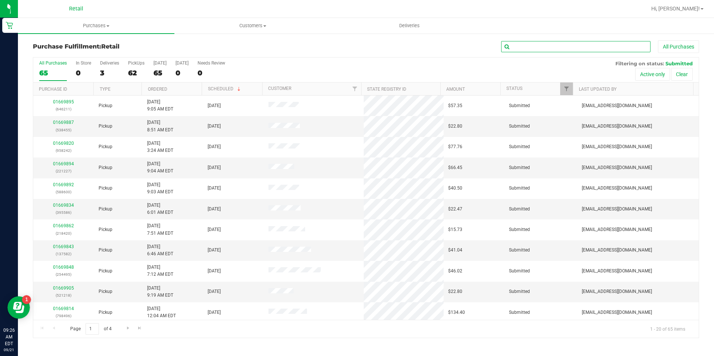
click at [569, 48] on input "text" at bounding box center [575, 46] width 149 height 11
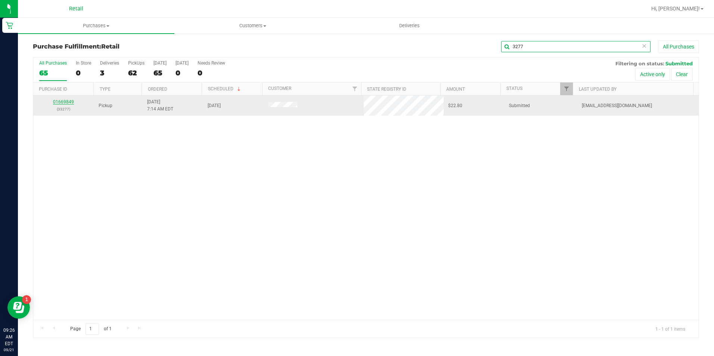
type input "3277"
click at [71, 102] on link "01669849" at bounding box center [63, 101] width 21 height 5
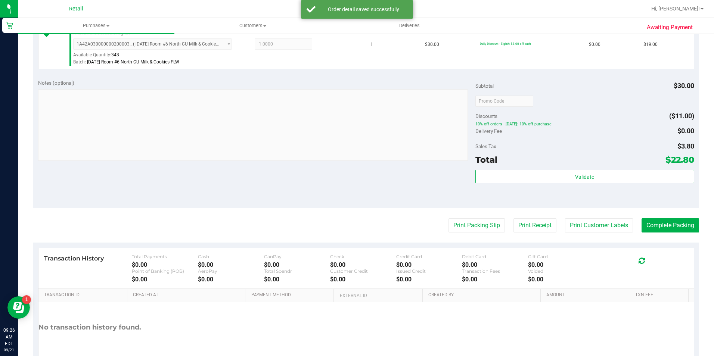
scroll to position [254, 0]
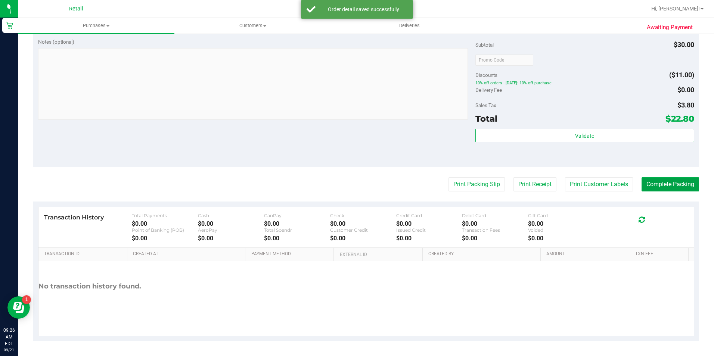
drag, startPoint x: 665, startPoint y: 180, endPoint x: 667, endPoint y: 165, distance: 15.1
click at [666, 180] on button "Complete Packing" at bounding box center [670, 184] width 58 height 14
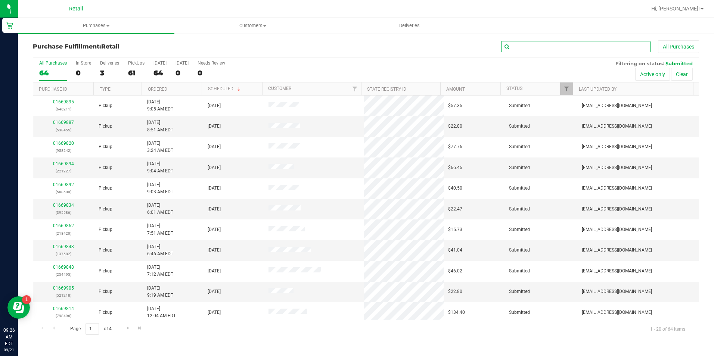
click at [584, 42] on input "text" at bounding box center [575, 46] width 149 height 11
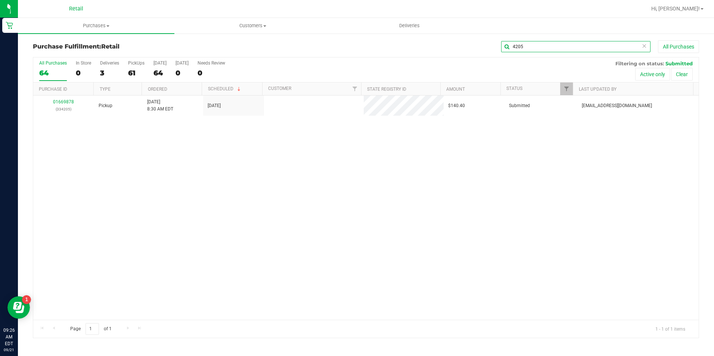
type input "4205"
click at [65, 101] on link "01669878" at bounding box center [63, 101] width 21 height 5
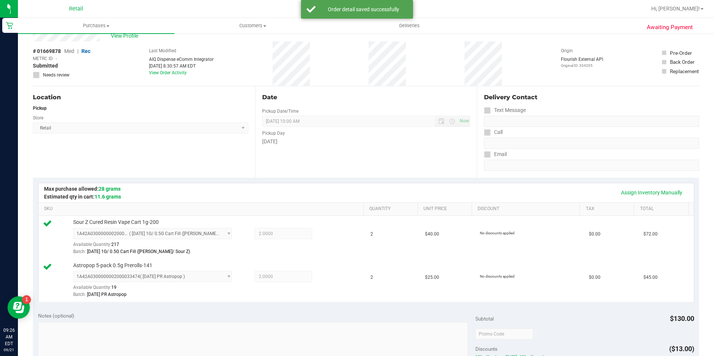
scroll to position [187, 0]
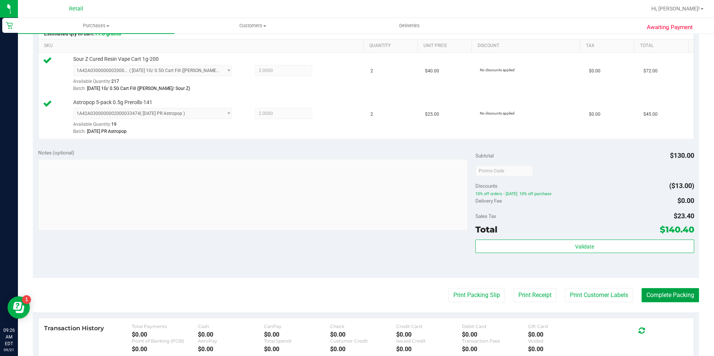
click at [655, 292] on button "Complete Packing" at bounding box center [670, 295] width 58 height 14
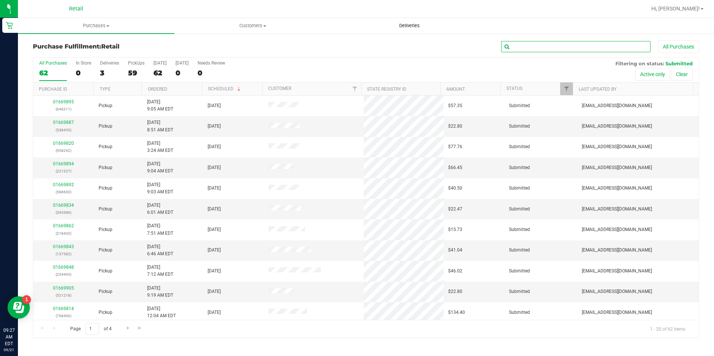
drag, startPoint x: 513, startPoint y: 42, endPoint x: 434, endPoint y: 21, distance: 82.1
click at [513, 42] on input "text" at bounding box center [575, 46] width 149 height 11
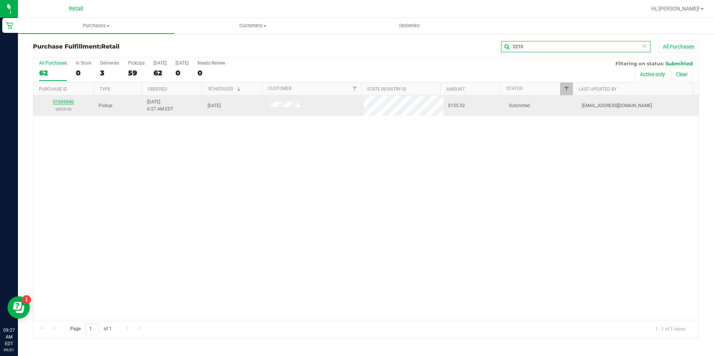
type input "2210"
click at [61, 102] on link "01669840" at bounding box center [63, 101] width 21 height 5
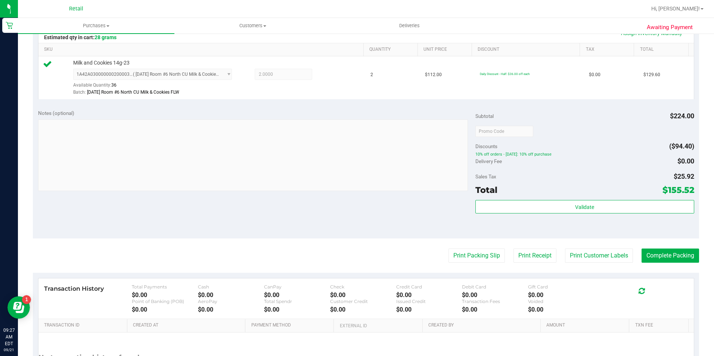
scroll to position [187, 0]
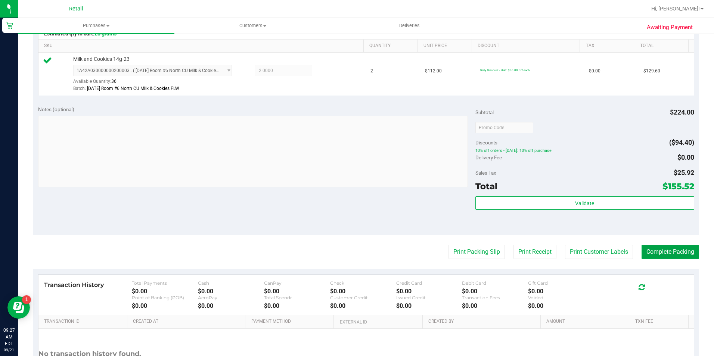
click at [671, 255] on button "Complete Packing" at bounding box center [670, 252] width 58 height 14
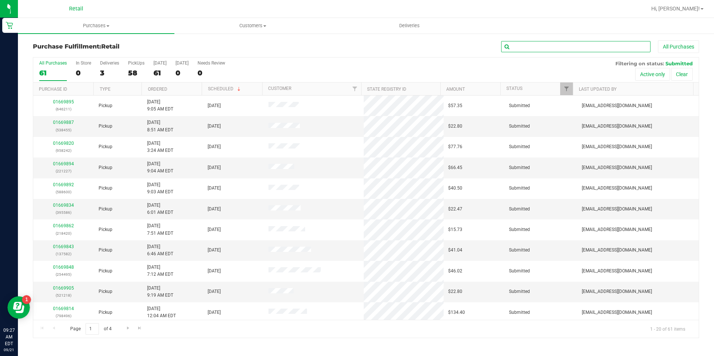
click at [581, 51] on input "text" at bounding box center [575, 46] width 149 height 11
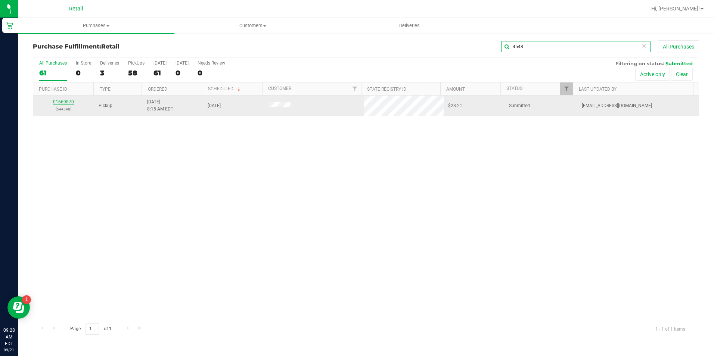
type input "4548"
click at [67, 102] on link "01669870" at bounding box center [63, 101] width 21 height 5
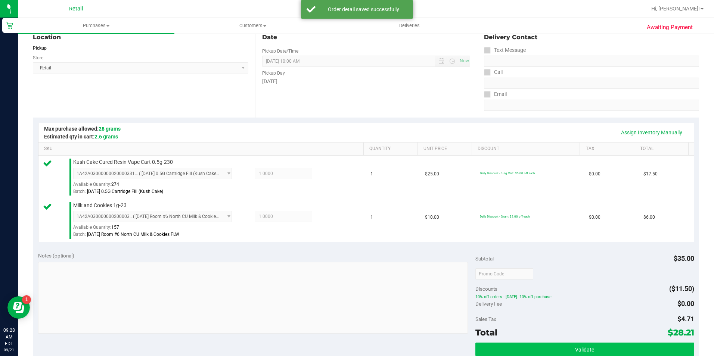
scroll to position [224, 0]
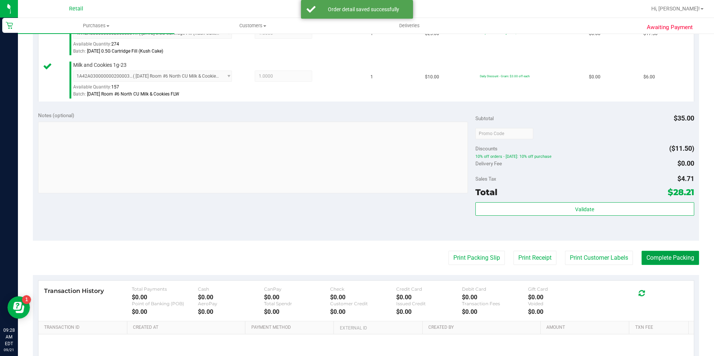
click at [662, 260] on button "Complete Packing" at bounding box center [670, 258] width 58 height 14
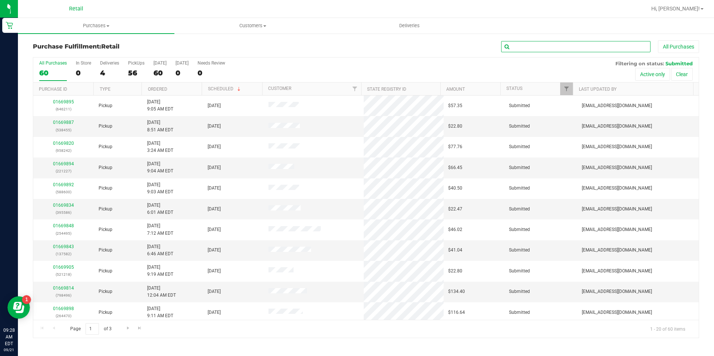
click at [581, 45] on input "text" at bounding box center [575, 46] width 149 height 11
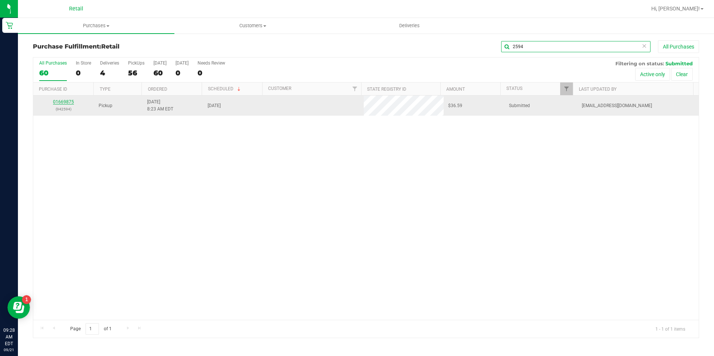
type input "2594"
click at [69, 103] on link "01669875" at bounding box center [63, 101] width 21 height 5
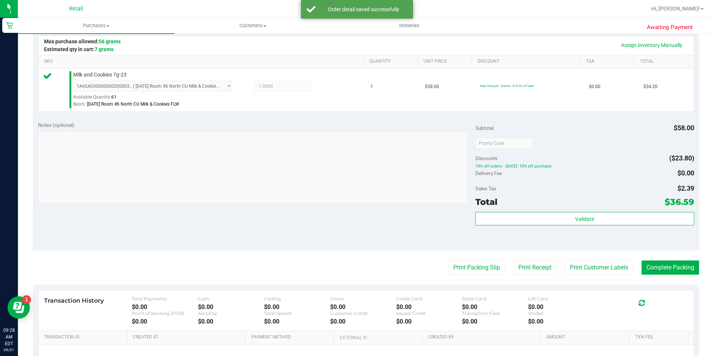
scroll to position [224, 0]
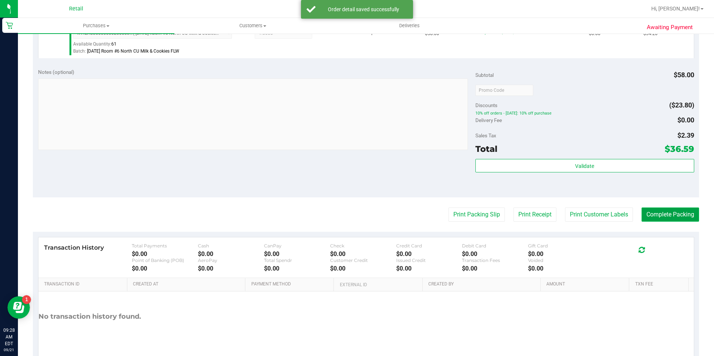
click at [684, 214] on button "Complete Packing" at bounding box center [670, 215] width 58 height 14
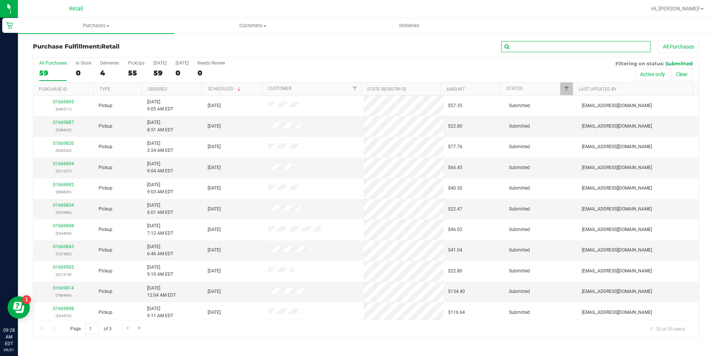
click at [552, 47] on input "text" at bounding box center [575, 46] width 149 height 11
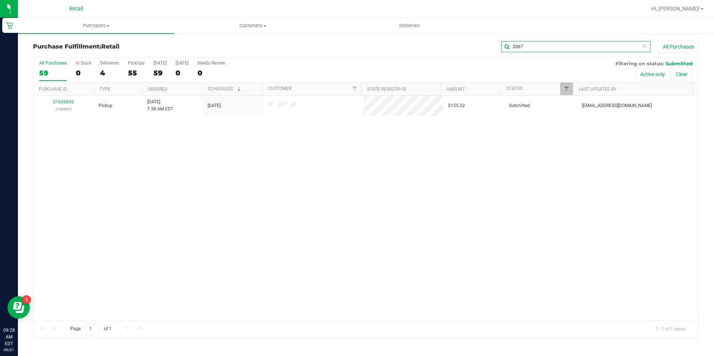
type input "2067"
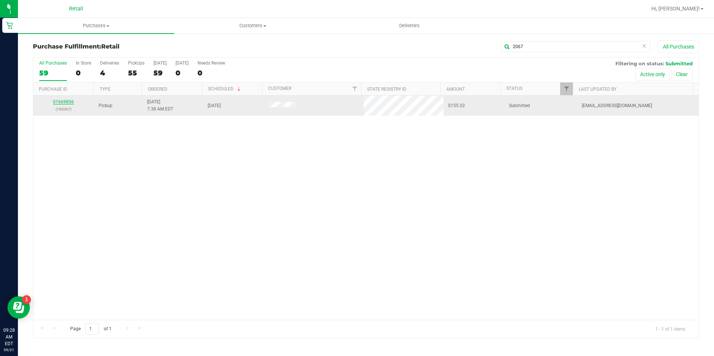
click at [71, 101] on link "01669856" at bounding box center [63, 101] width 21 height 5
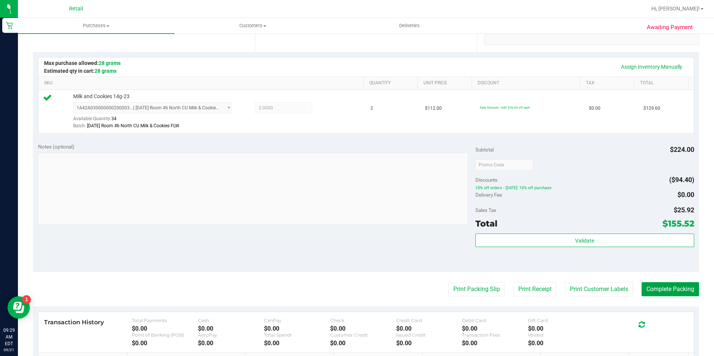
click at [663, 290] on button "Complete Packing" at bounding box center [670, 289] width 58 height 14
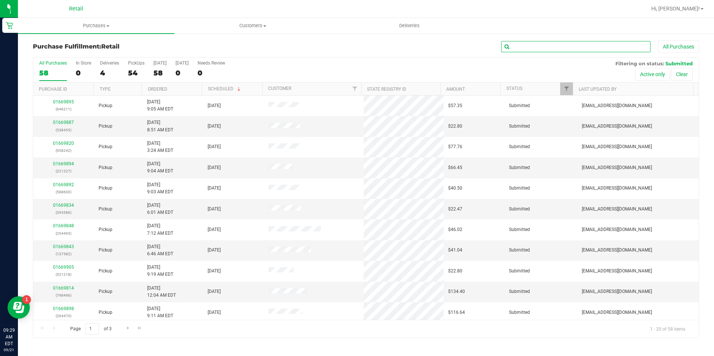
click at [556, 49] on input "text" at bounding box center [575, 46] width 149 height 11
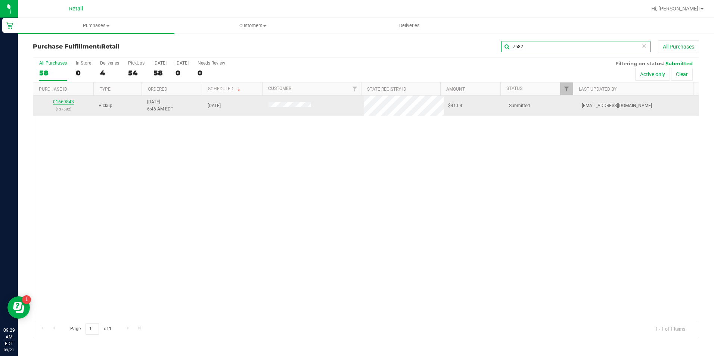
type input "7582"
click at [58, 100] on link "01669843" at bounding box center [63, 101] width 21 height 5
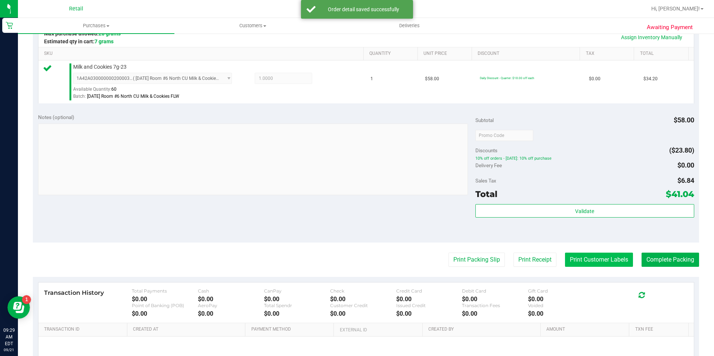
scroll to position [187, 0]
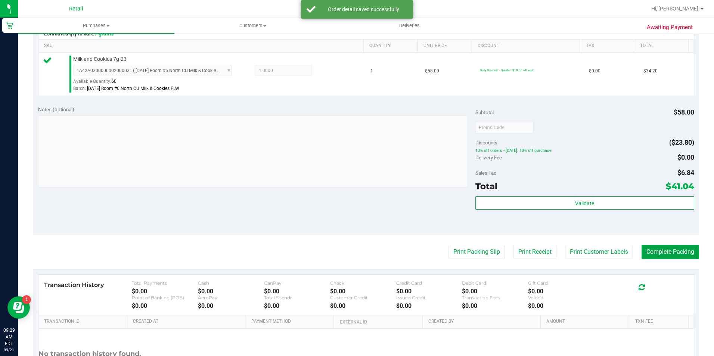
click at [658, 254] on button "Complete Packing" at bounding box center [670, 252] width 58 height 14
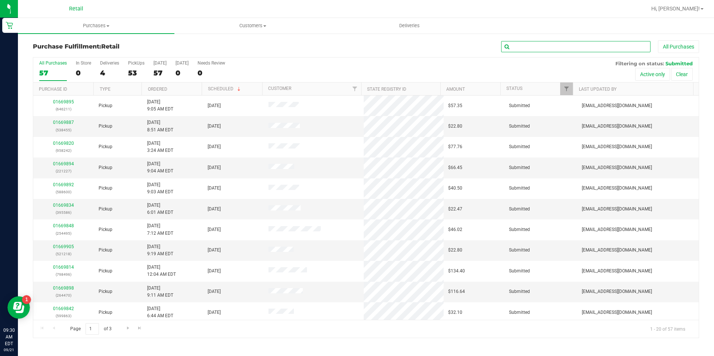
click at [596, 46] on input "text" at bounding box center [575, 46] width 149 height 11
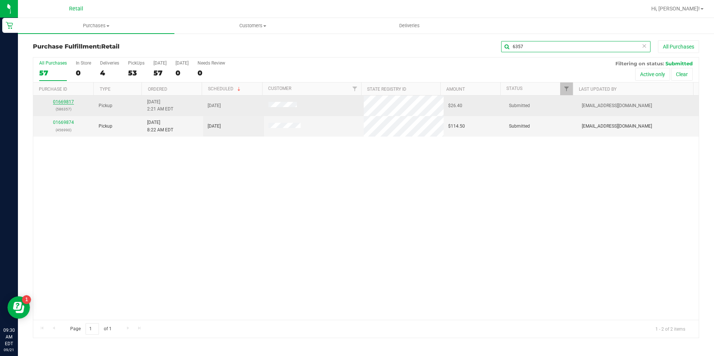
type input "6357"
click at [61, 103] on link "01669817" at bounding box center [63, 101] width 21 height 5
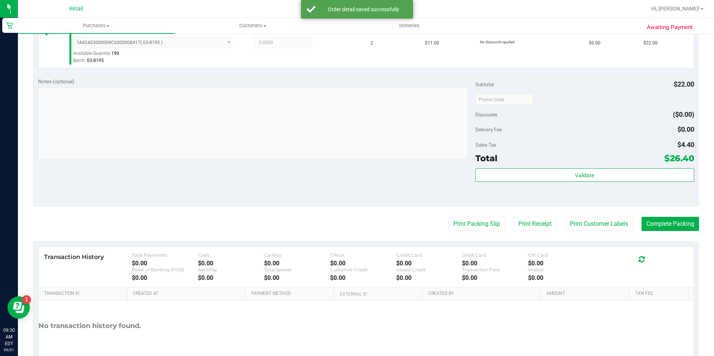
scroll to position [224, 0]
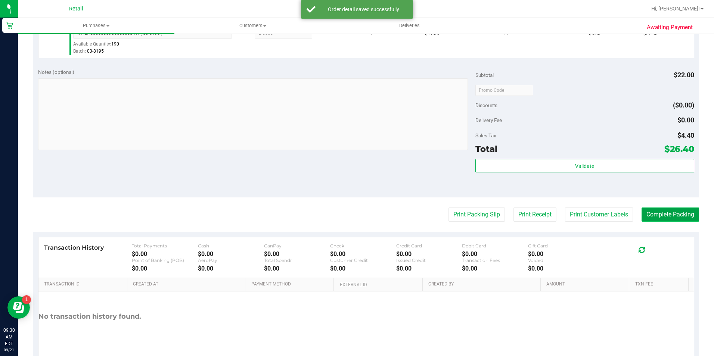
click at [681, 215] on button "Complete Packing" at bounding box center [670, 215] width 58 height 14
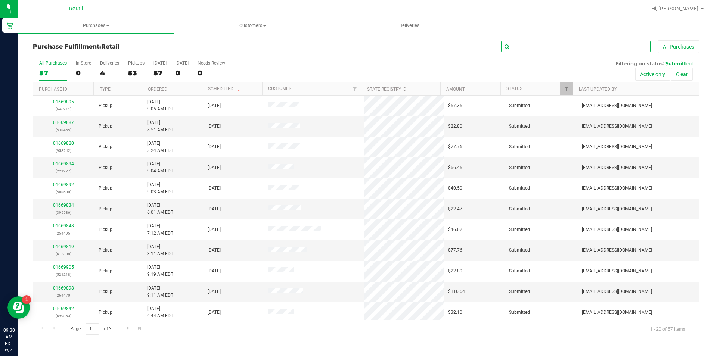
click at [582, 46] on input "text" at bounding box center [575, 46] width 149 height 11
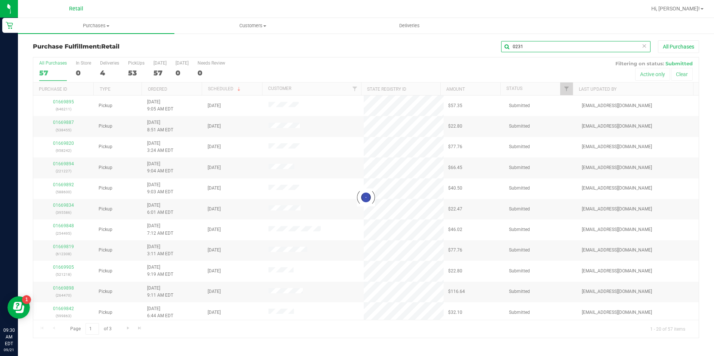
type input "0231"
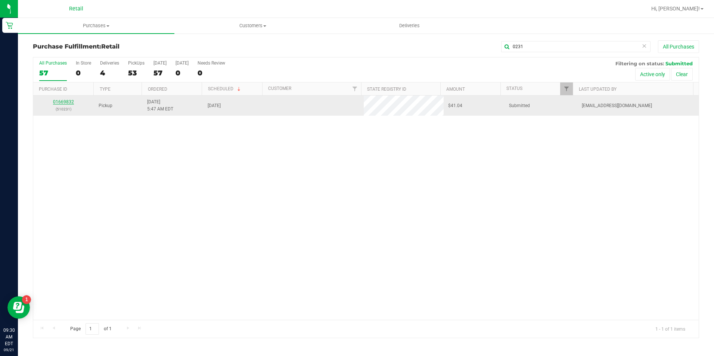
click at [67, 103] on link "01669832" at bounding box center [63, 101] width 21 height 5
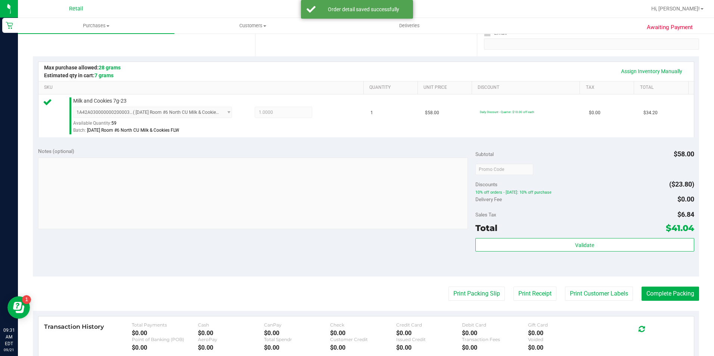
scroll to position [149, 0]
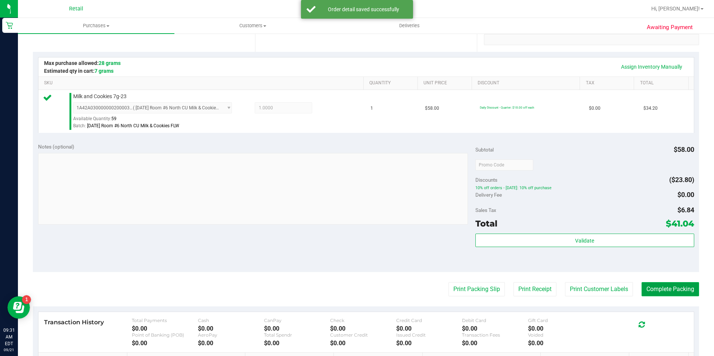
click at [655, 291] on button "Complete Packing" at bounding box center [670, 289] width 58 height 14
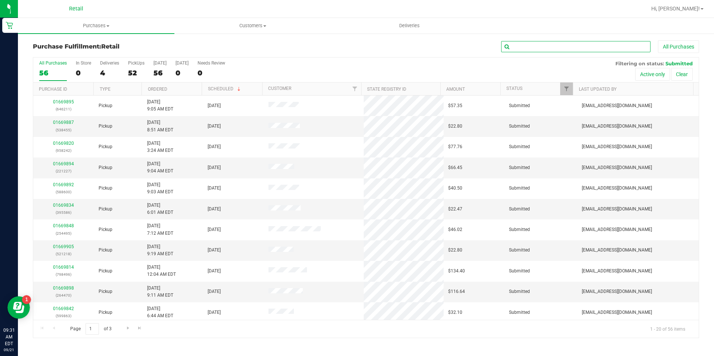
click at [570, 44] on input "text" at bounding box center [575, 46] width 149 height 11
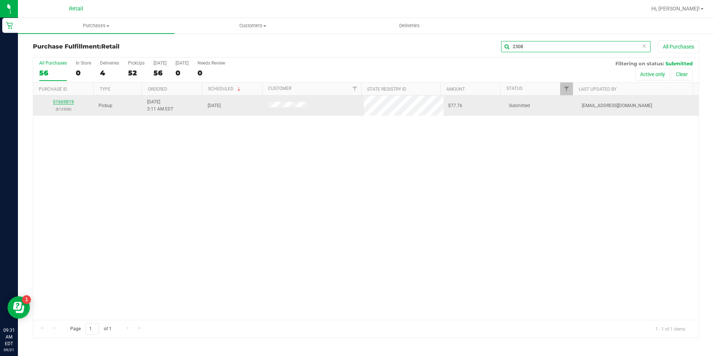
type input "2308"
click at [67, 101] on link "01669819" at bounding box center [63, 101] width 21 height 5
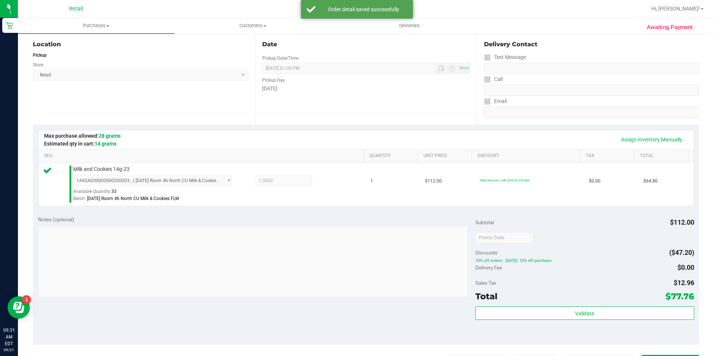
scroll to position [149, 0]
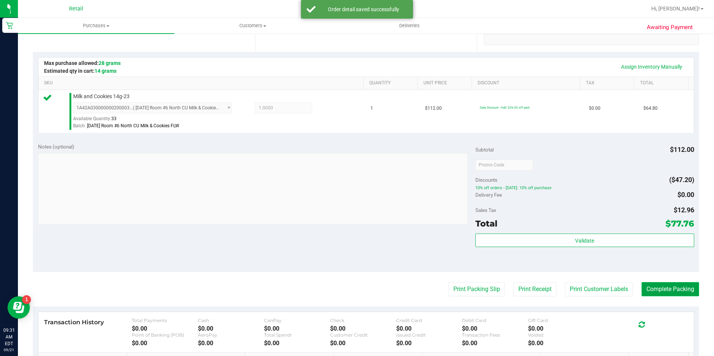
click at [660, 288] on button "Complete Packing" at bounding box center [670, 289] width 58 height 14
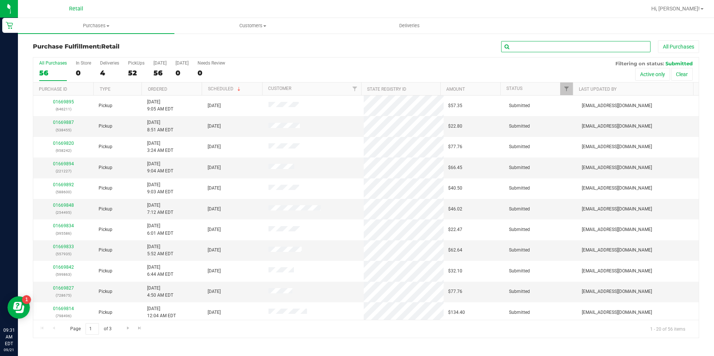
click at [532, 48] on input "text" at bounding box center [575, 46] width 149 height 11
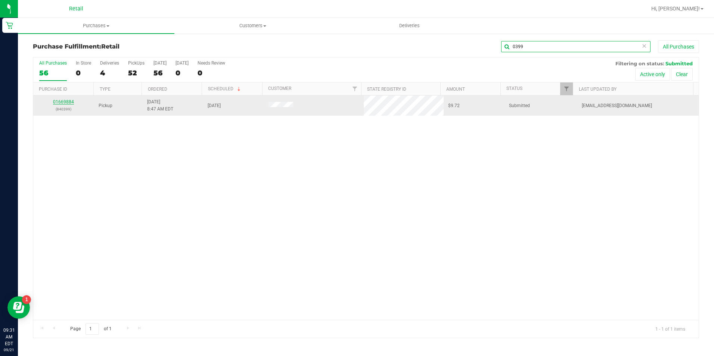
type input "0399"
click at [64, 99] on link "01669884" at bounding box center [63, 101] width 21 height 5
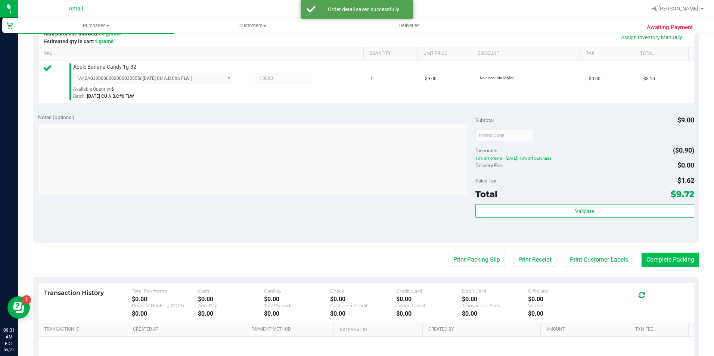
scroll to position [187, 0]
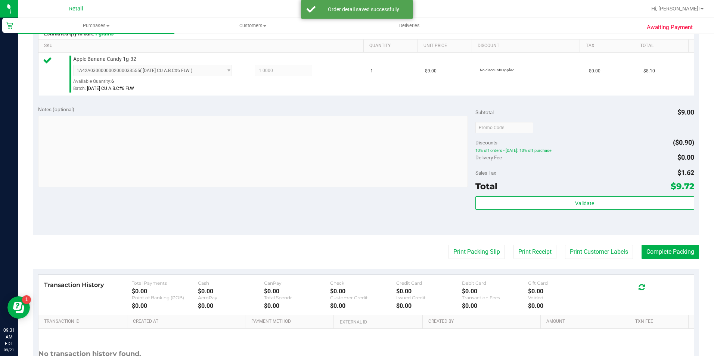
click at [682, 260] on purchase-details "Back Edit Purchase Cancel Purchase View Profile # 01669884 Med | Rec METRC ID: …" at bounding box center [366, 131] width 666 height 555
click at [675, 254] on button "Complete Packing" at bounding box center [670, 252] width 58 height 14
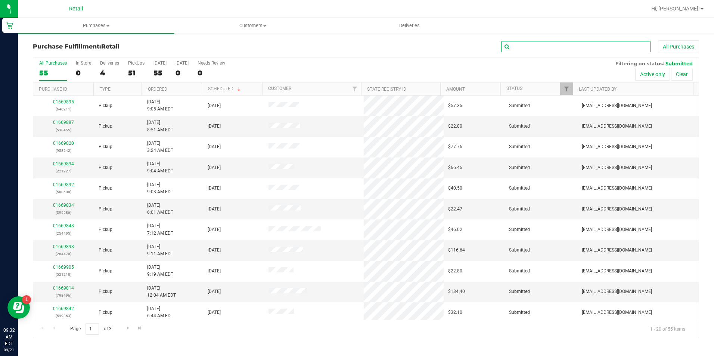
click at [571, 48] on input "text" at bounding box center [575, 46] width 149 height 11
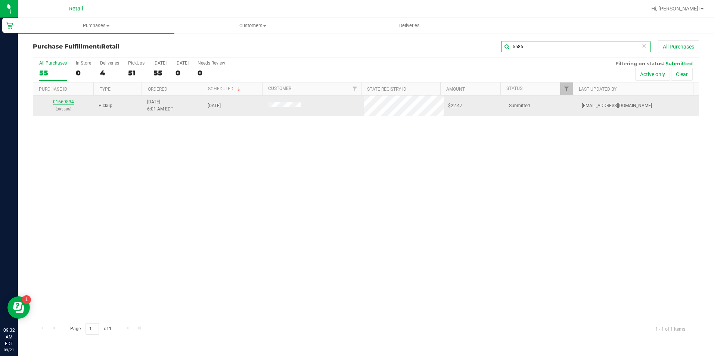
type input "5586"
click at [62, 103] on link "01669834" at bounding box center [63, 101] width 21 height 5
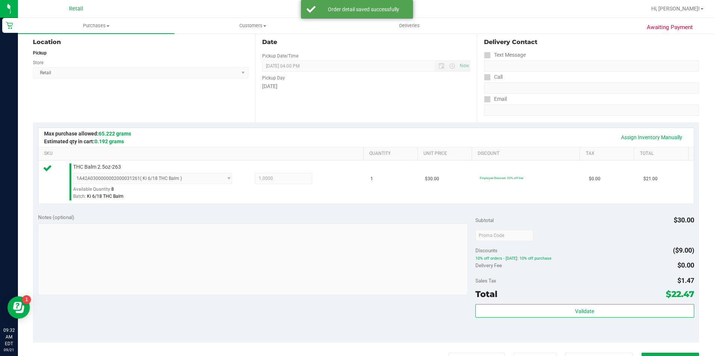
scroll to position [224, 0]
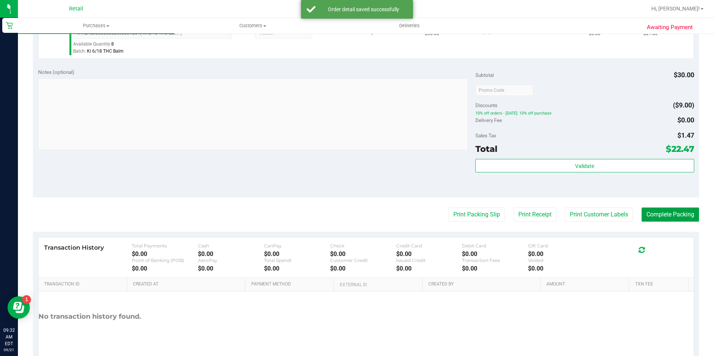
click at [674, 217] on button "Complete Packing" at bounding box center [670, 215] width 58 height 14
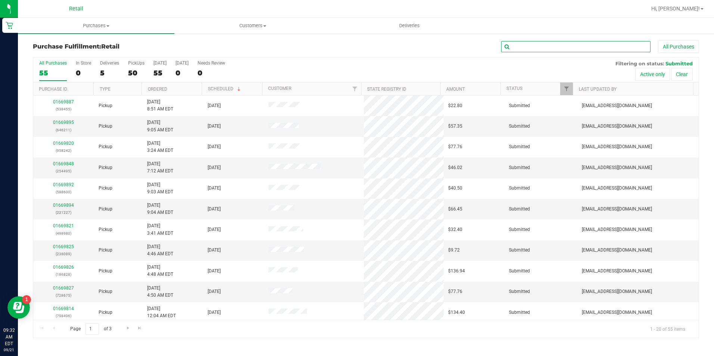
click at [574, 49] on input "text" at bounding box center [575, 46] width 149 height 11
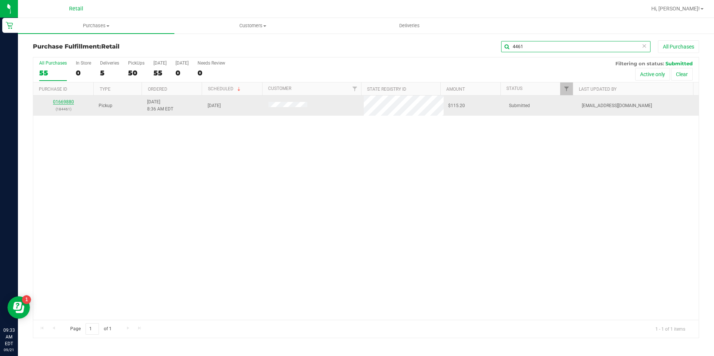
type input "4461"
click at [61, 100] on link "01669880" at bounding box center [63, 101] width 21 height 5
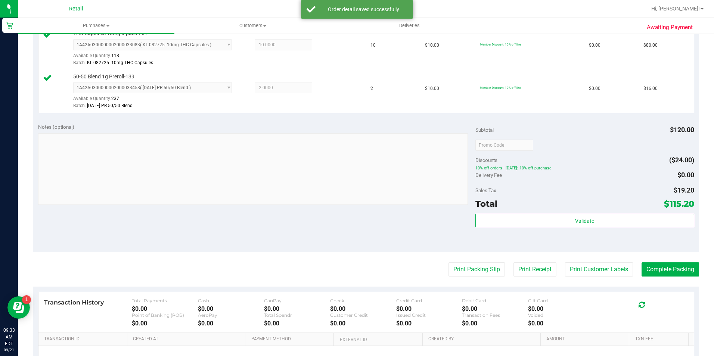
scroll to position [224, 0]
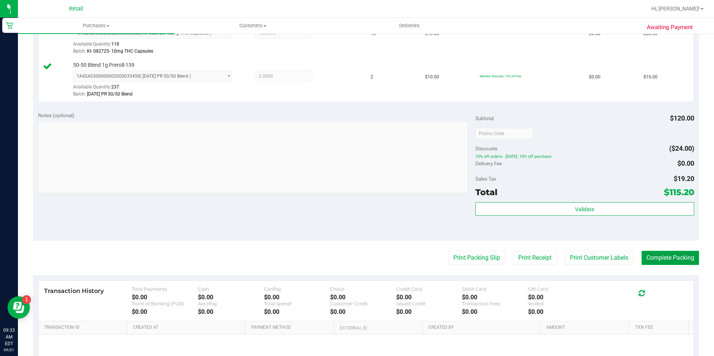
click at [670, 257] on button "Complete Packing" at bounding box center [670, 258] width 58 height 14
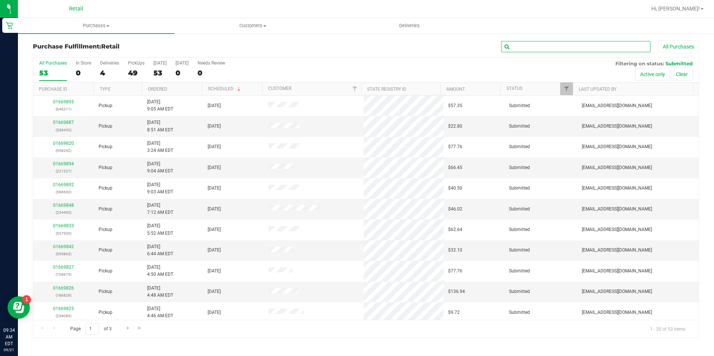
click at [547, 42] on input "text" at bounding box center [575, 46] width 149 height 11
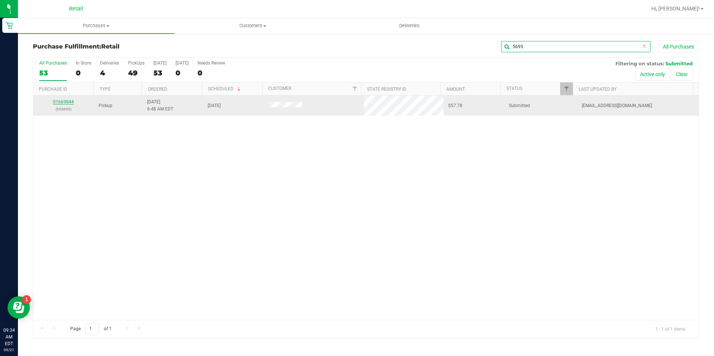
type input "5695"
click at [69, 102] on link "01669844" at bounding box center [63, 101] width 21 height 5
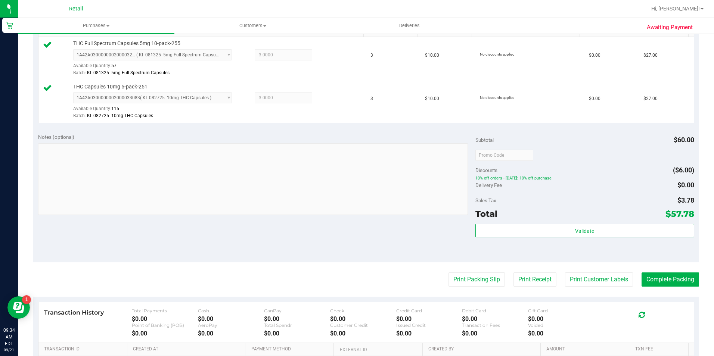
scroll to position [261, 0]
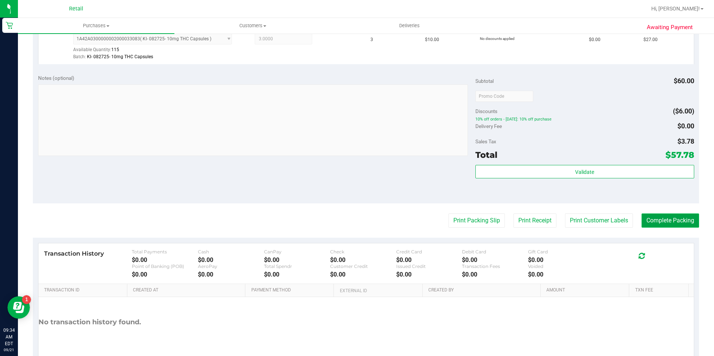
click at [655, 215] on button "Complete Packing" at bounding box center [670, 221] width 58 height 14
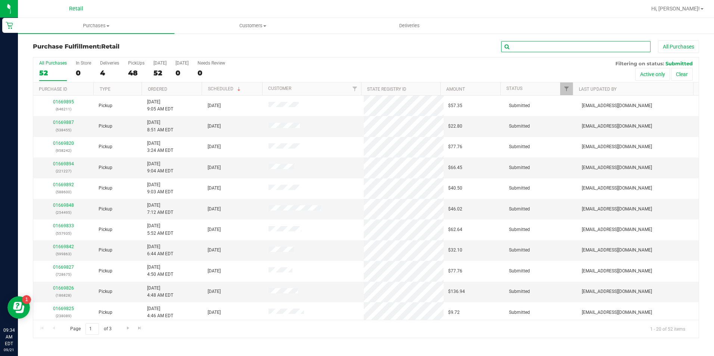
click at [538, 47] on input "text" at bounding box center [575, 46] width 149 height 11
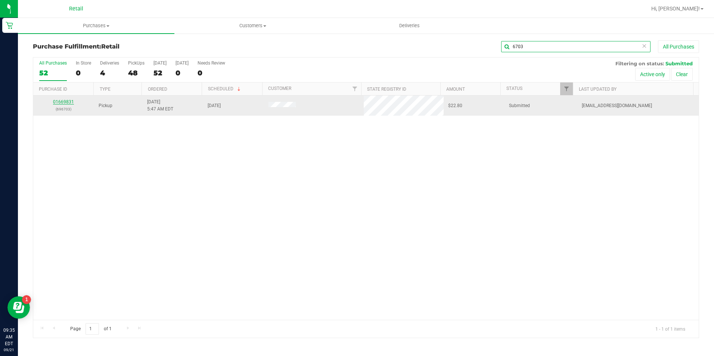
type input "6703"
click at [69, 101] on link "01669831" at bounding box center [63, 101] width 21 height 5
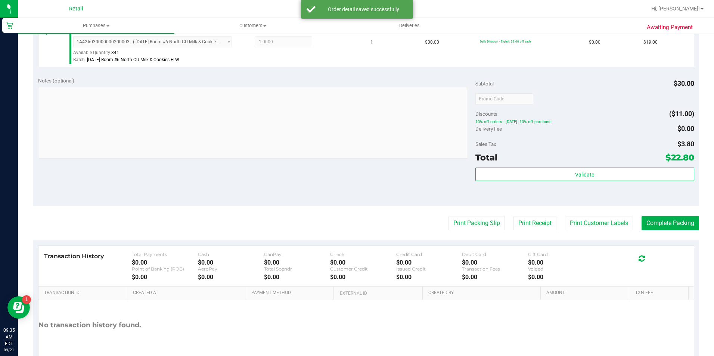
scroll to position [224, 0]
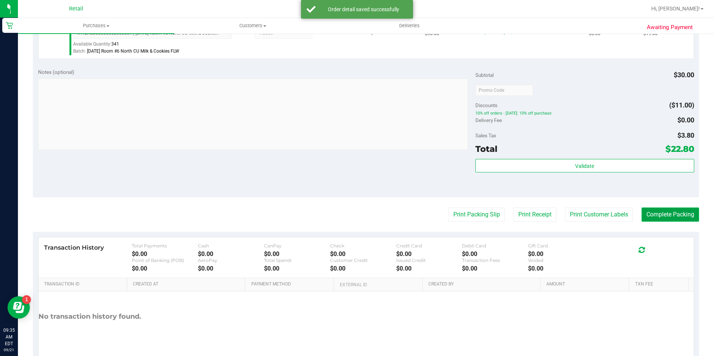
click at [664, 217] on button "Complete Packing" at bounding box center [670, 215] width 58 height 14
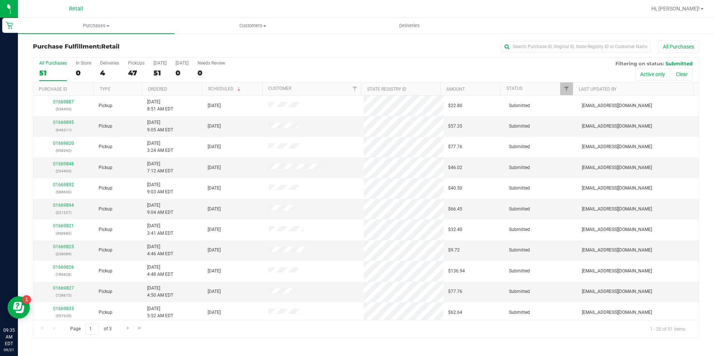
drag, startPoint x: 599, startPoint y: 19, endPoint x: 599, endPoint y: 35, distance: 15.7
drag, startPoint x: 599, startPoint y: 35, endPoint x: 546, endPoint y: 44, distance: 54.3
click at [546, 44] on input "text" at bounding box center [575, 46] width 149 height 11
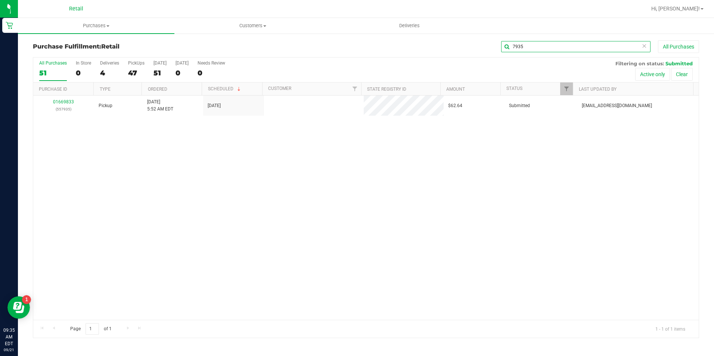
type input "7935"
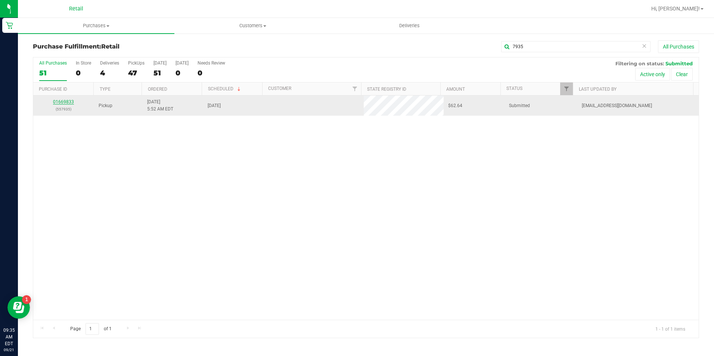
drag, startPoint x: 58, startPoint y: 106, endPoint x: 62, endPoint y: 101, distance: 6.1
click at [62, 101] on link "01669833" at bounding box center [63, 101] width 21 height 5
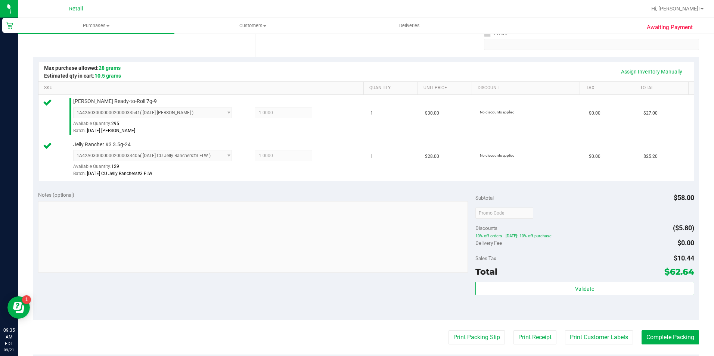
scroll to position [149, 0]
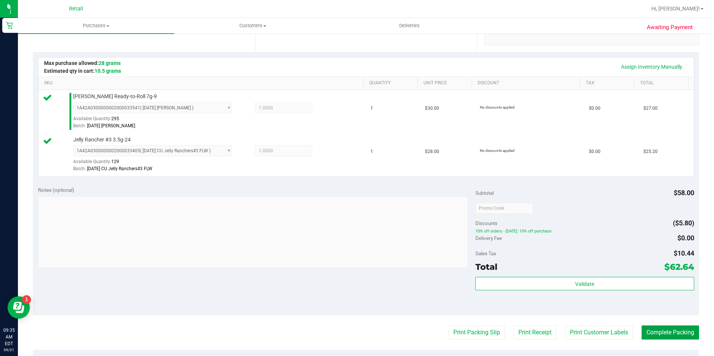
click at [641, 326] on button "Complete Packing" at bounding box center [670, 333] width 58 height 14
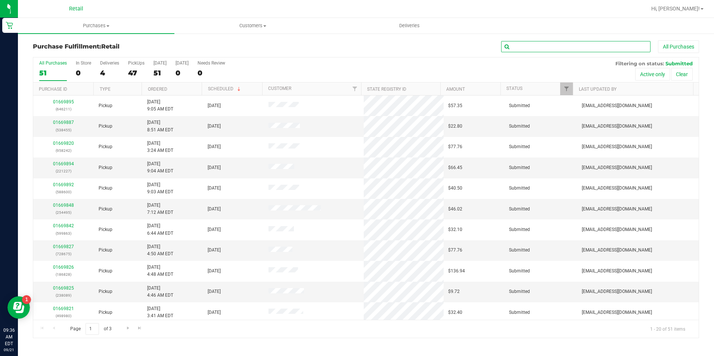
click at [540, 47] on input "text" at bounding box center [575, 46] width 149 height 11
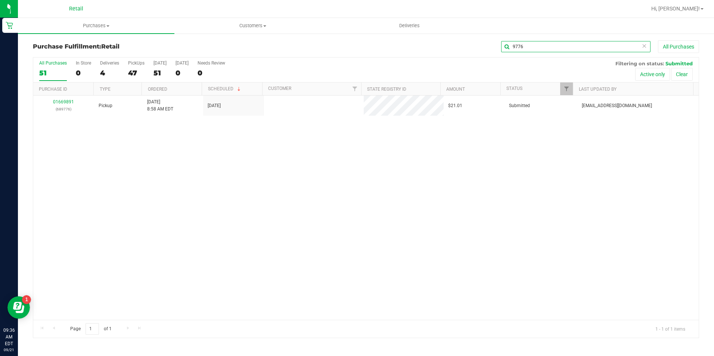
type input "9776"
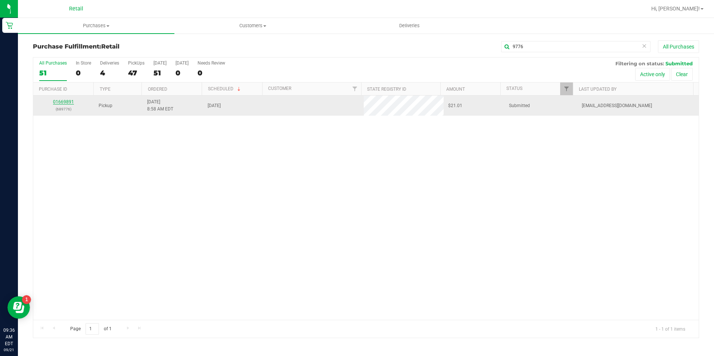
click at [65, 102] on link "01669891" at bounding box center [63, 101] width 21 height 5
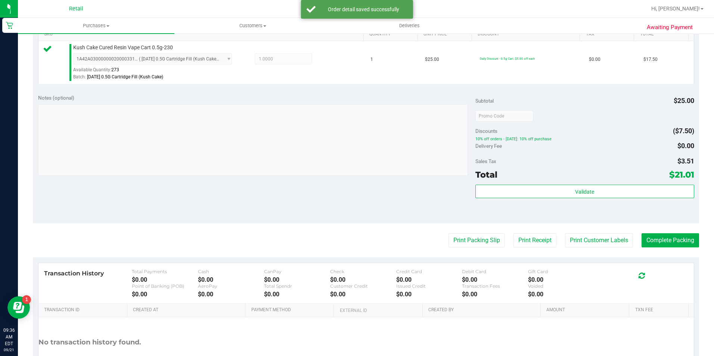
scroll to position [224, 0]
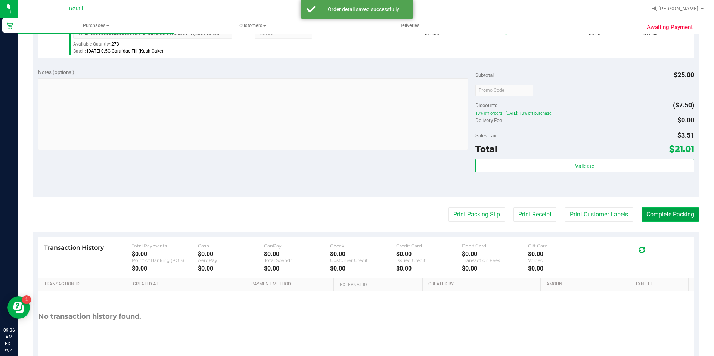
click at [666, 213] on button "Complete Packing" at bounding box center [670, 215] width 58 height 14
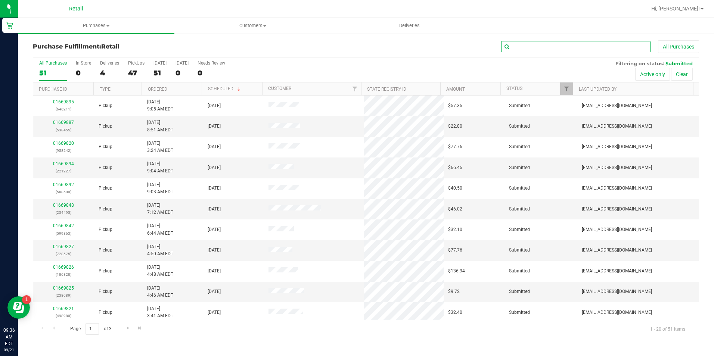
click at [529, 50] on input "text" at bounding box center [575, 46] width 149 height 11
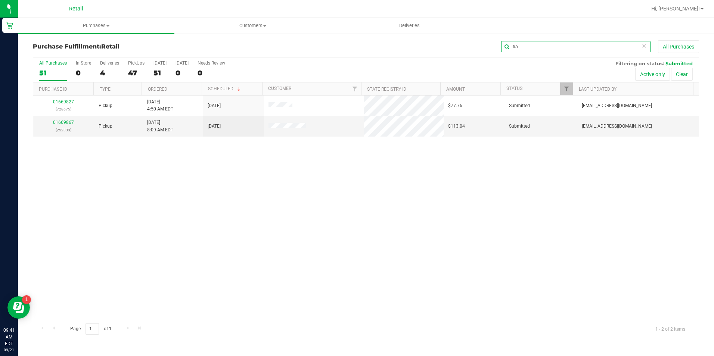
type input "h"
type input "pell"
click at [116, 19] on uib-tab-heading "Purchases Summary of purchases Fulfillment All purchases" at bounding box center [96, 26] width 156 height 16
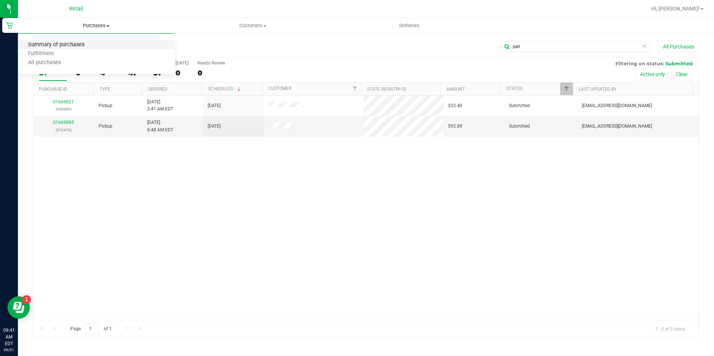
click at [90, 44] on span "Summary of purchases" at bounding box center [56, 45] width 77 height 6
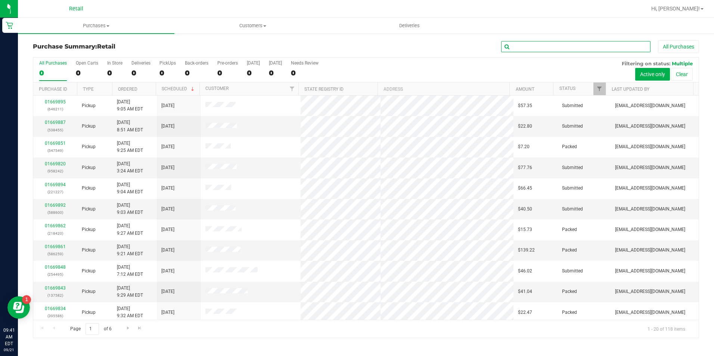
click at [533, 43] on input "text" at bounding box center [575, 46] width 149 height 11
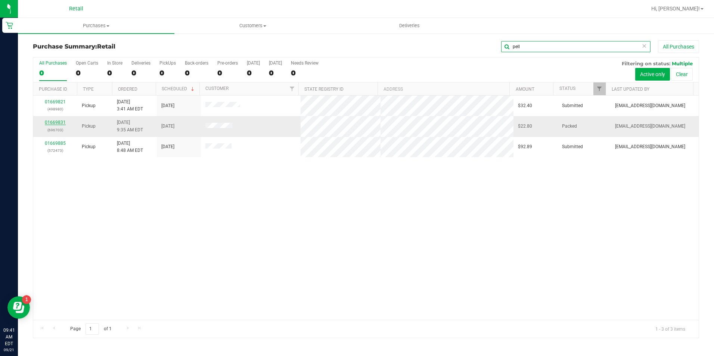
type input "pell"
click at [61, 123] on link "01669831" at bounding box center [55, 122] width 21 height 5
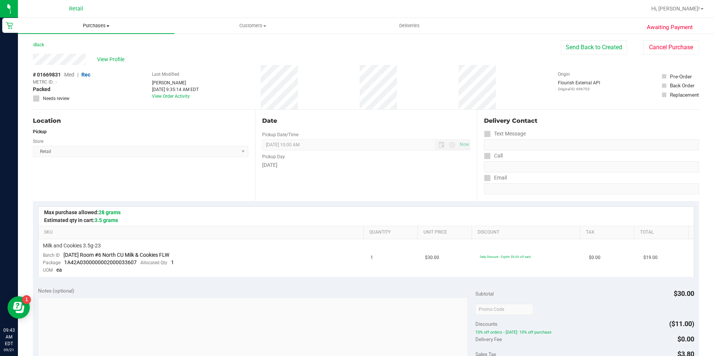
click at [102, 30] on uib-tab-heading "Purchases Summary of purchases Fulfillment All purchases" at bounding box center [96, 26] width 156 height 16
click at [74, 58] on li "Fulfillment" at bounding box center [96, 54] width 156 height 9
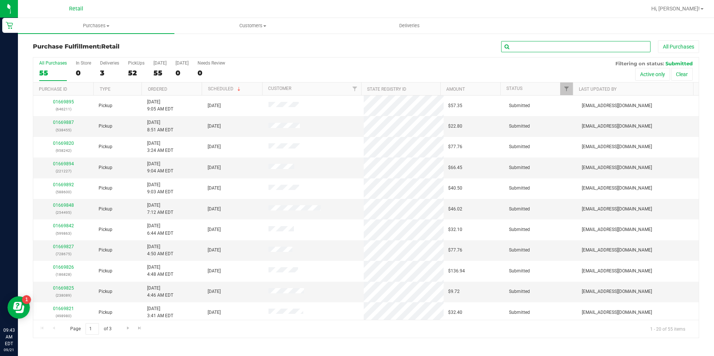
click at [601, 42] on input "text" at bounding box center [575, 46] width 149 height 11
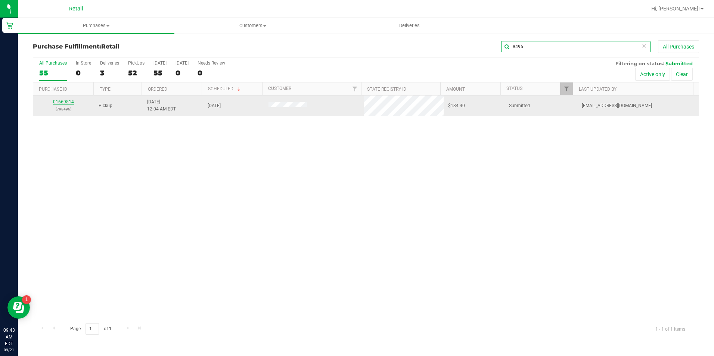
type input "8496"
click at [71, 102] on link "01669814" at bounding box center [63, 101] width 21 height 5
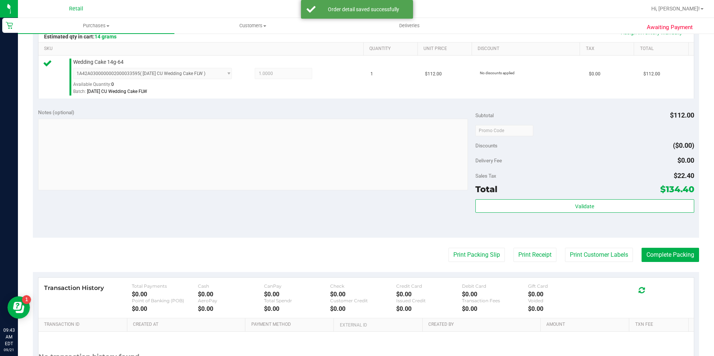
scroll to position [224, 0]
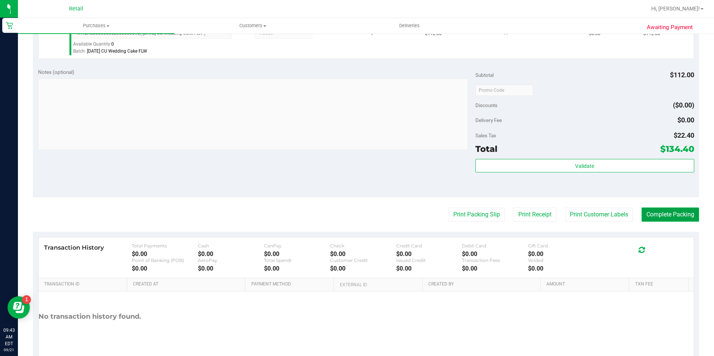
click at [677, 214] on button "Complete Packing" at bounding box center [670, 215] width 58 height 14
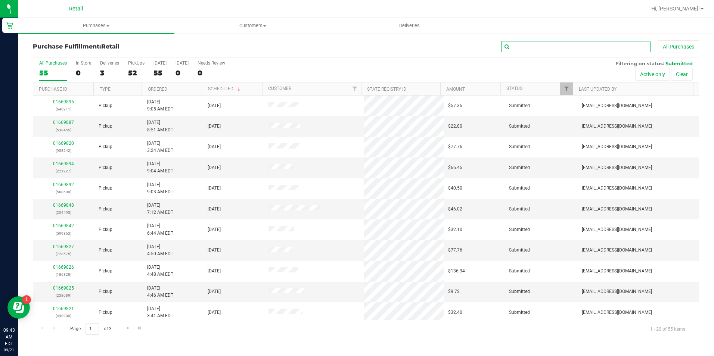
click at [582, 50] on input "text" at bounding box center [575, 46] width 149 height 11
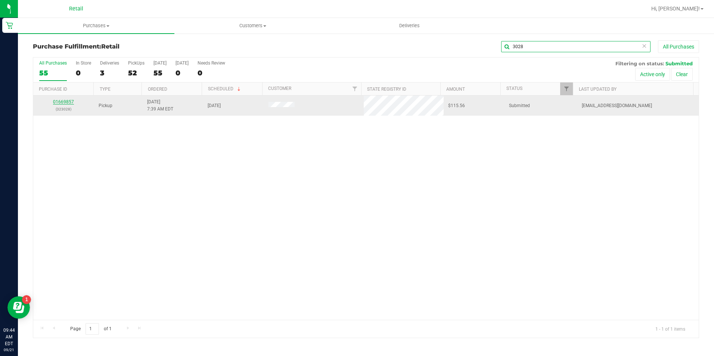
type input "3028"
click at [66, 99] on link "01669857" at bounding box center [63, 101] width 21 height 5
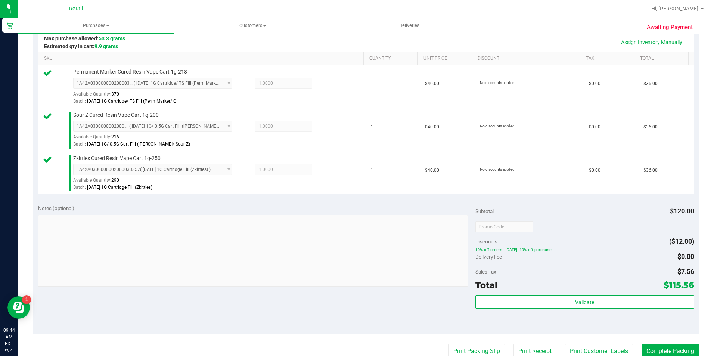
scroll to position [224, 0]
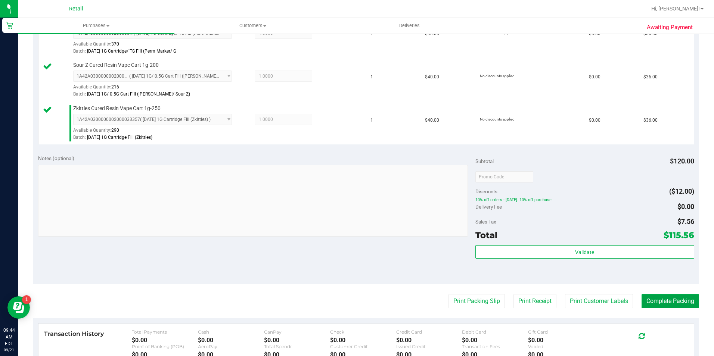
click at [659, 299] on button "Complete Packing" at bounding box center [670, 301] width 58 height 14
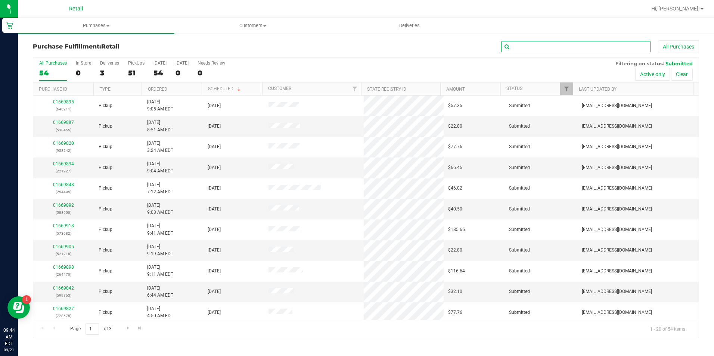
click at [566, 50] on input "text" at bounding box center [575, 46] width 149 height 11
click at [547, 51] on input "6990" at bounding box center [575, 46] width 149 height 11
type input "6"
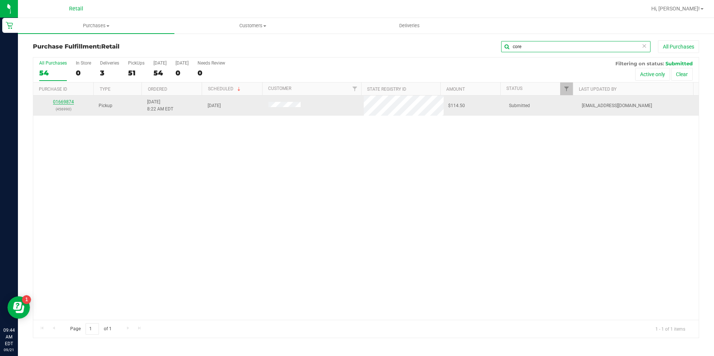
type input "core"
click at [61, 100] on link "01669874" at bounding box center [63, 101] width 21 height 5
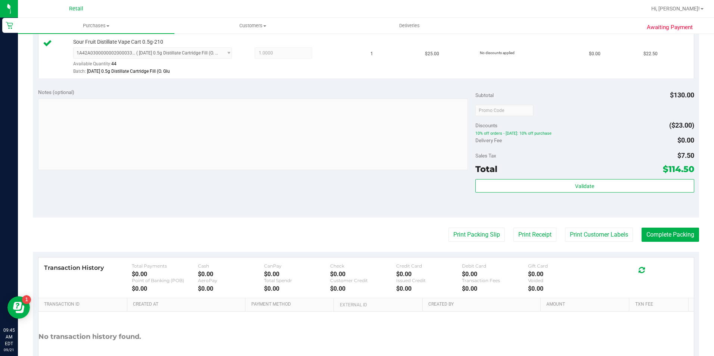
scroll to position [336, 0]
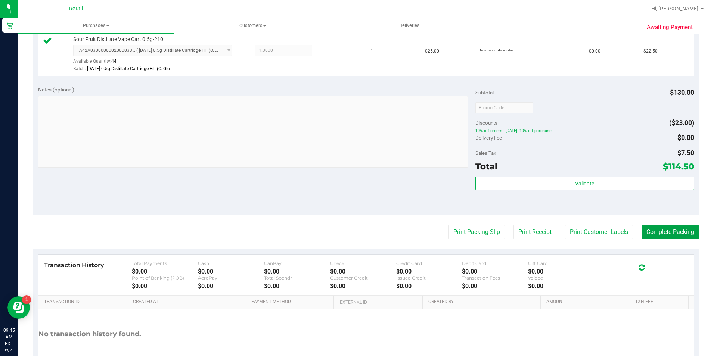
click at [657, 230] on button "Complete Packing" at bounding box center [670, 232] width 58 height 14
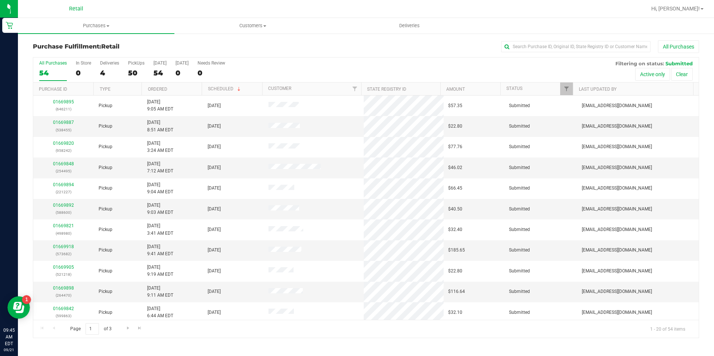
click at [571, 40] on div "Purchase Fulfillment: Retail All Purchases All Purchases 54 In Store 0 Deliveri…" at bounding box center [366, 189] width 696 height 313
click at [572, 42] on input "text" at bounding box center [575, 46] width 149 height 11
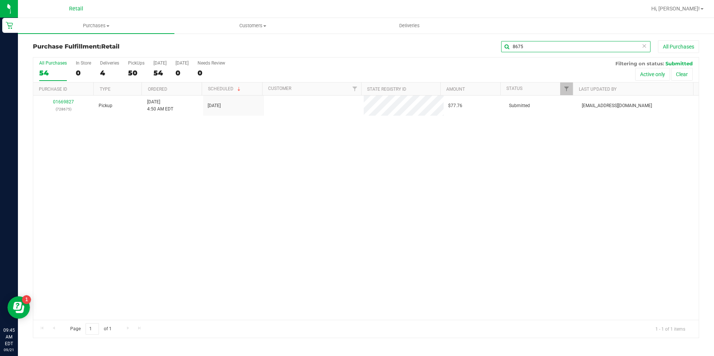
type input "8675"
click at [66, 103] on link "01669827" at bounding box center [63, 101] width 21 height 5
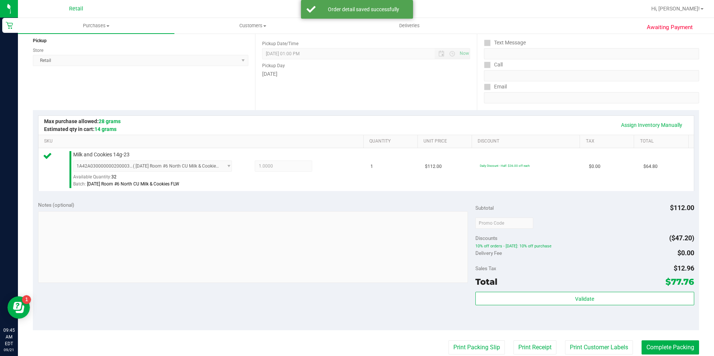
scroll to position [224, 0]
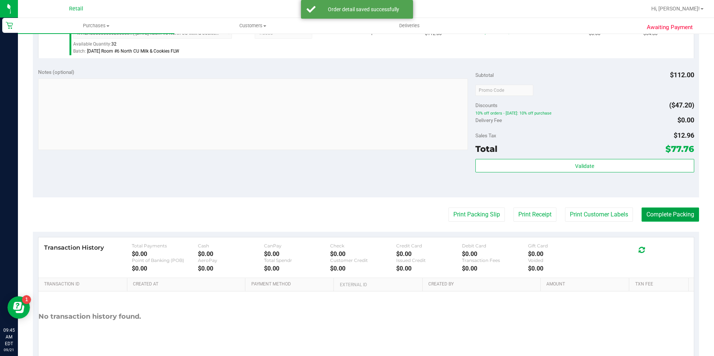
click at [661, 219] on button "Complete Packing" at bounding box center [670, 215] width 58 height 14
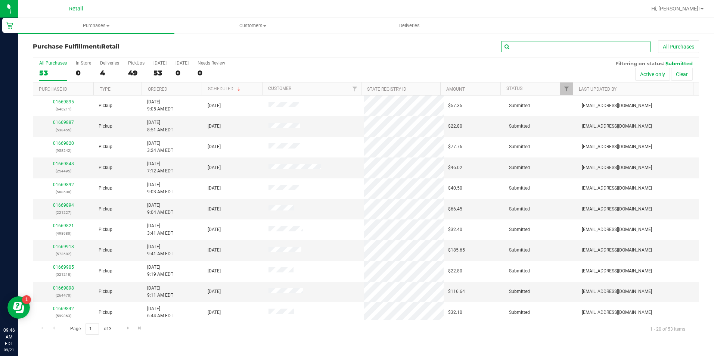
click at [598, 44] on input "text" at bounding box center [575, 46] width 149 height 11
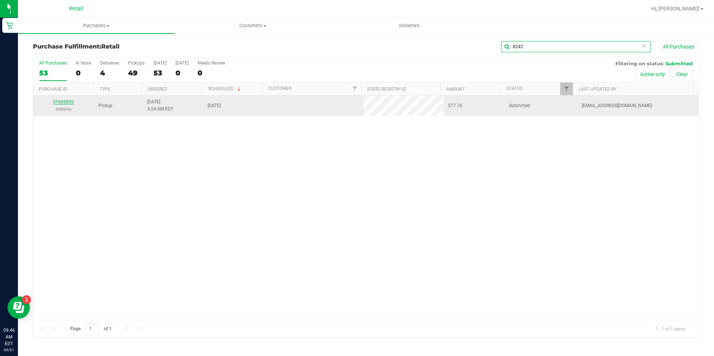
type input "8242"
click at [69, 102] on link "01669820" at bounding box center [63, 101] width 21 height 5
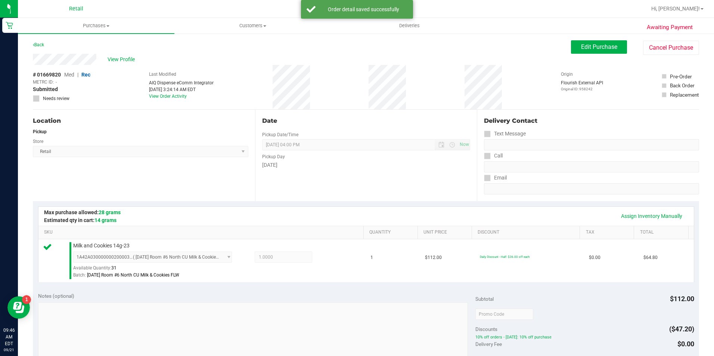
scroll to position [187, 0]
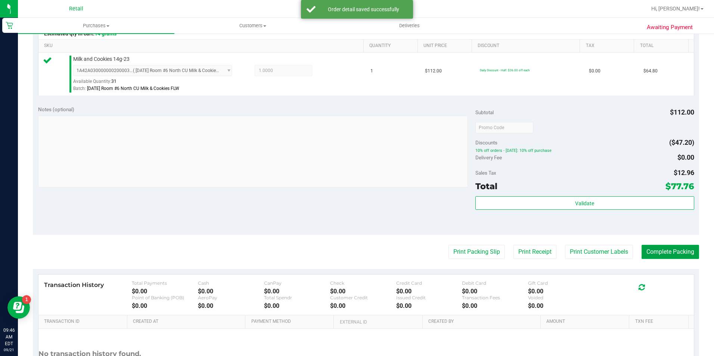
click at [667, 255] on button "Complete Packing" at bounding box center [670, 252] width 58 height 14
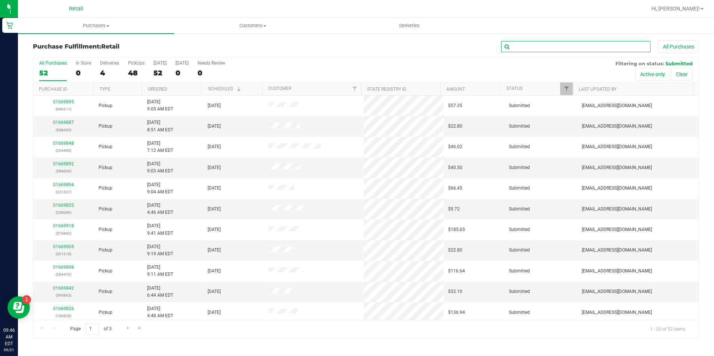
click at [544, 45] on input "text" at bounding box center [575, 46] width 149 height 11
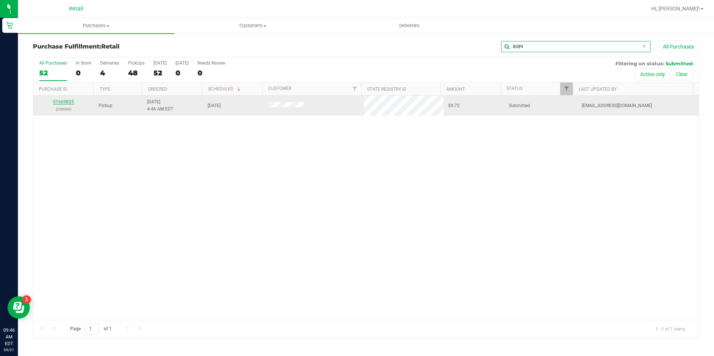
type input "8089"
click at [69, 103] on link "01669825" at bounding box center [63, 101] width 21 height 5
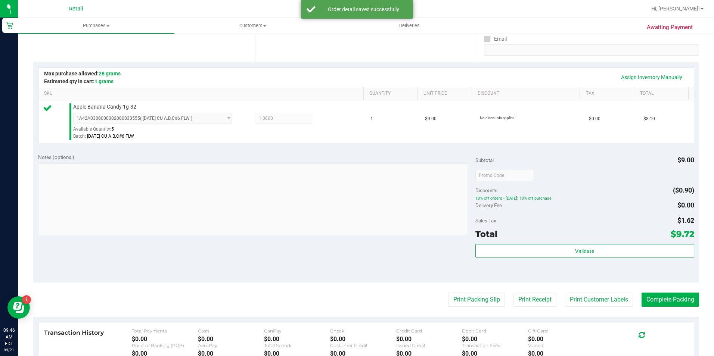
scroll to position [149, 0]
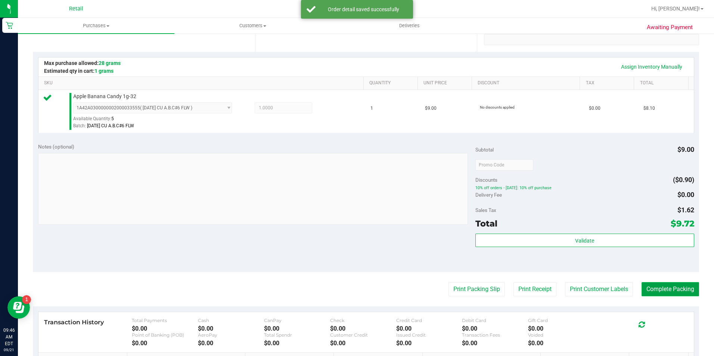
click at [645, 294] on button "Complete Packing" at bounding box center [670, 289] width 58 height 14
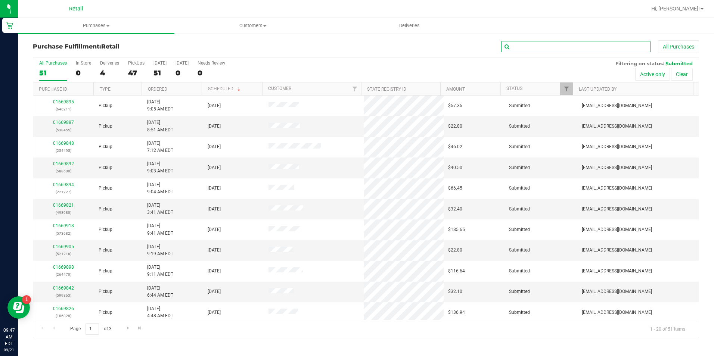
click at [619, 52] on input "text" at bounding box center [575, 46] width 149 height 11
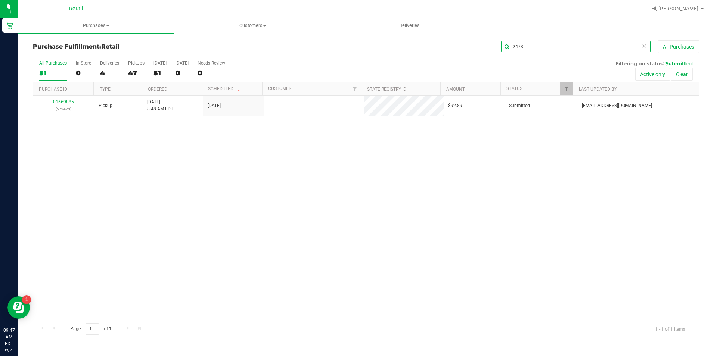
type input "2473"
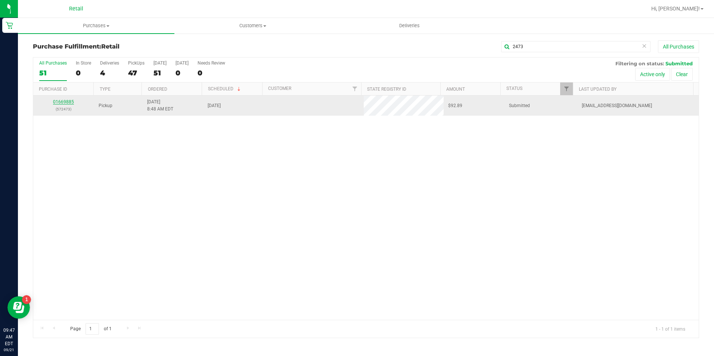
click at [68, 100] on link "01669885" at bounding box center [63, 101] width 21 height 5
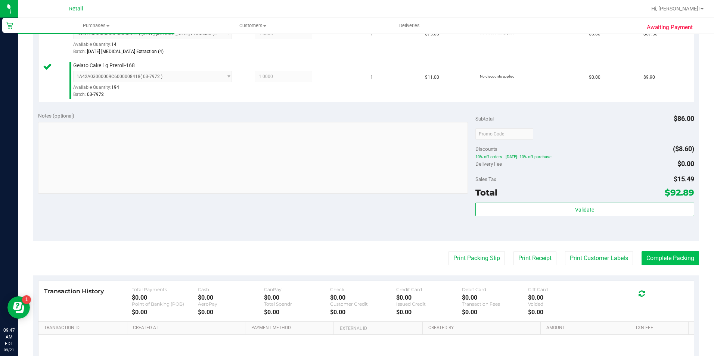
scroll to position [224, 0]
click at [661, 258] on button "Complete Packing" at bounding box center [670, 258] width 58 height 14
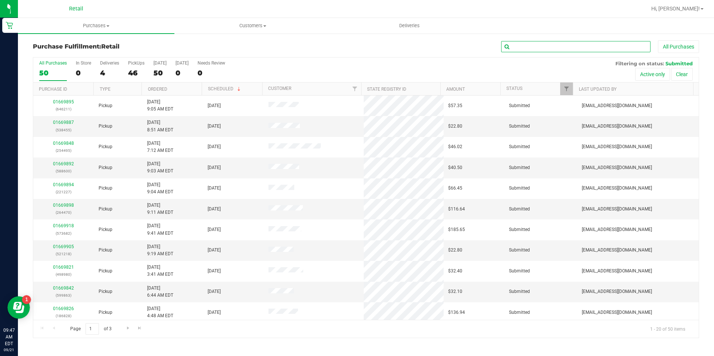
click at [541, 45] on input "text" at bounding box center [575, 46] width 149 height 11
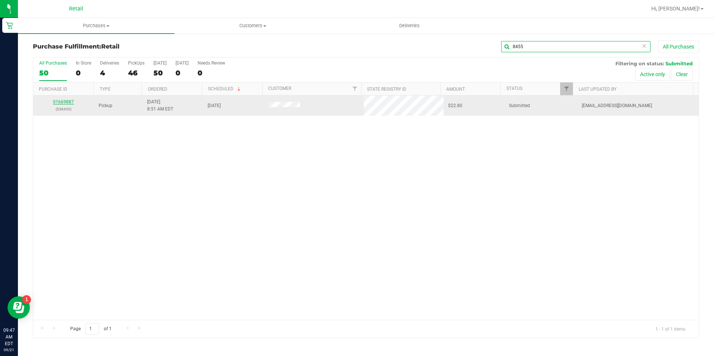
type input "8455"
click at [61, 101] on link "01669887" at bounding box center [63, 101] width 21 height 5
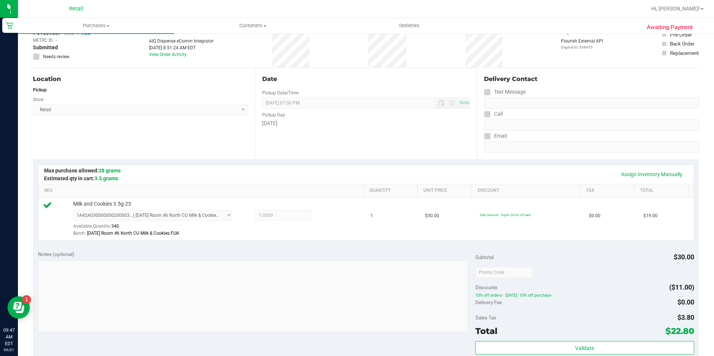
scroll to position [224, 0]
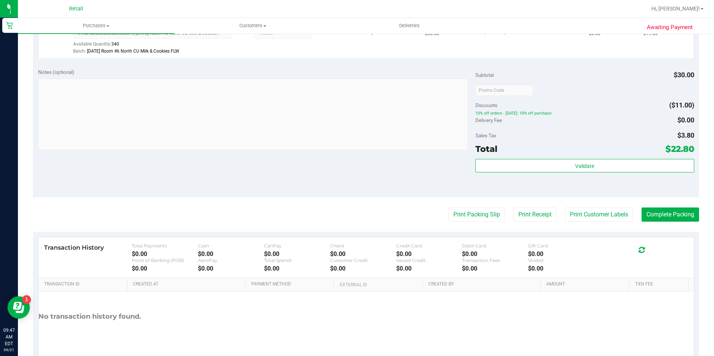
click at [637, 195] on div "Notes (optional) Subtotal $30.00 Discounts ($11.00) 10% off orders - [DATE]: 10…" at bounding box center [366, 130] width 666 height 134
click at [648, 215] on button "Complete Packing" at bounding box center [670, 215] width 58 height 14
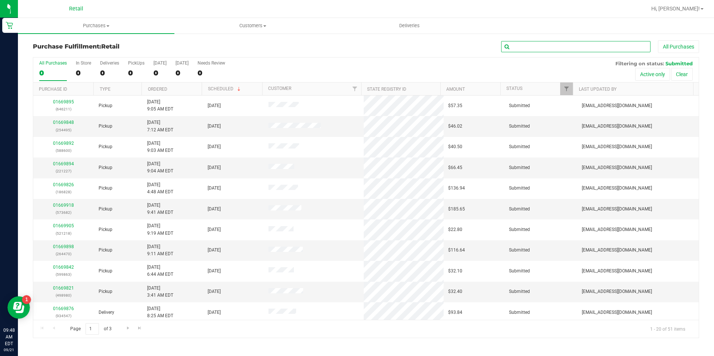
click at [568, 50] on input "text" at bounding box center [575, 46] width 149 height 11
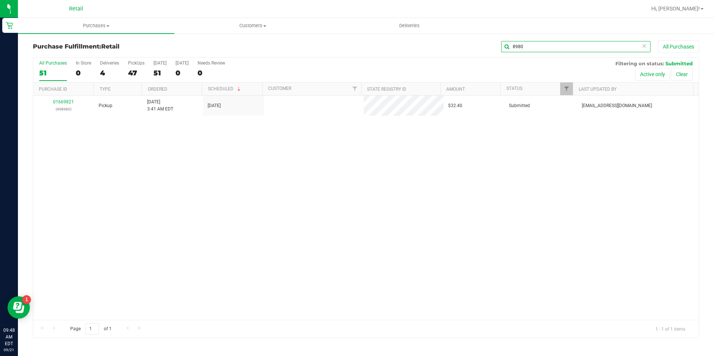
type input "8980"
click at [59, 103] on link "01669821" at bounding box center [63, 101] width 21 height 5
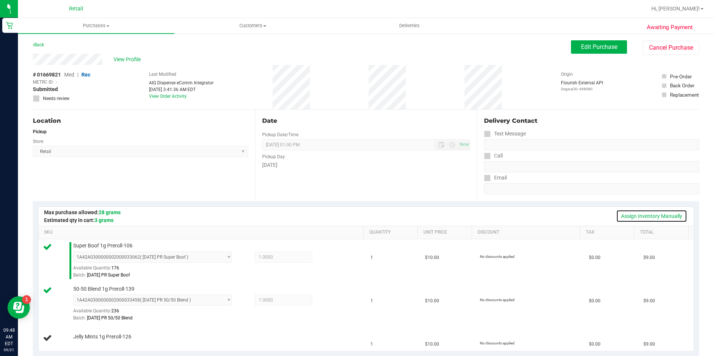
click at [627, 218] on link "Assign Inventory Manually" at bounding box center [651, 216] width 71 height 13
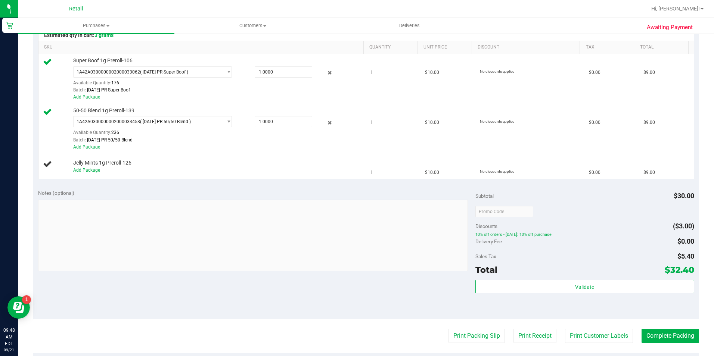
scroll to position [187, 0]
click at [95, 171] on link "Add Package" at bounding box center [86, 168] width 27 height 5
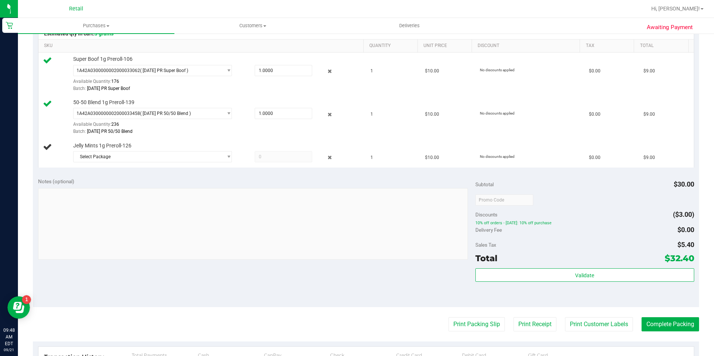
click at [105, 173] on div "Notes (optional) Subtotal $30.00 Discounts ($3.00) 10% off orders - [DATE]: 10%…" at bounding box center [366, 240] width 666 height 134
click at [109, 159] on span "Select Package" at bounding box center [148, 157] width 149 height 10
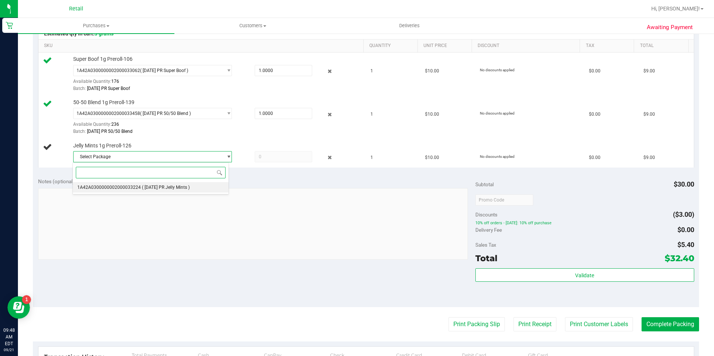
click at [111, 186] on span "1A42A0300000002000033224" at bounding box center [108, 187] width 63 height 5
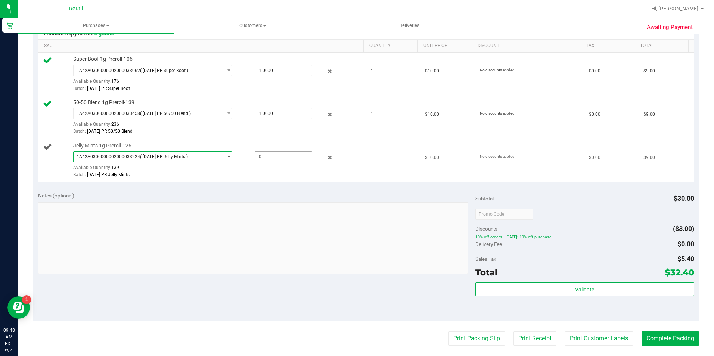
click at [261, 159] on span at bounding box center [284, 156] width 58 height 11
type input "1"
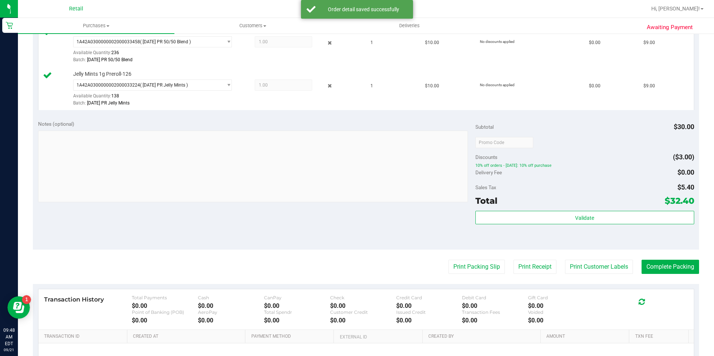
scroll to position [261, 0]
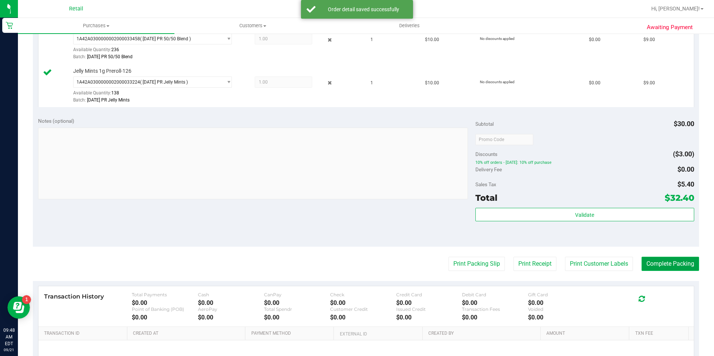
click at [678, 262] on button "Complete Packing" at bounding box center [670, 264] width 58 height 14
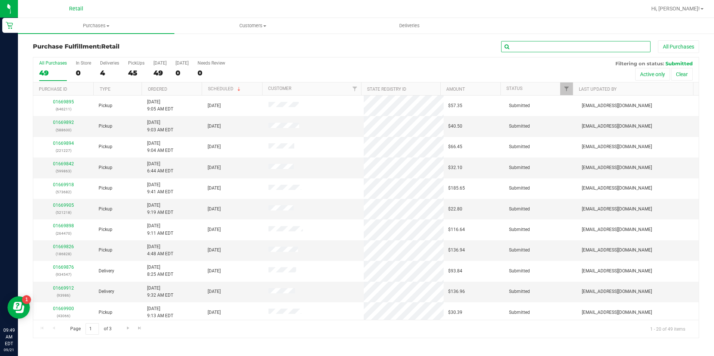
click at [562, 46] on input "text" at bounding box center [575, 46] width 149 height 11
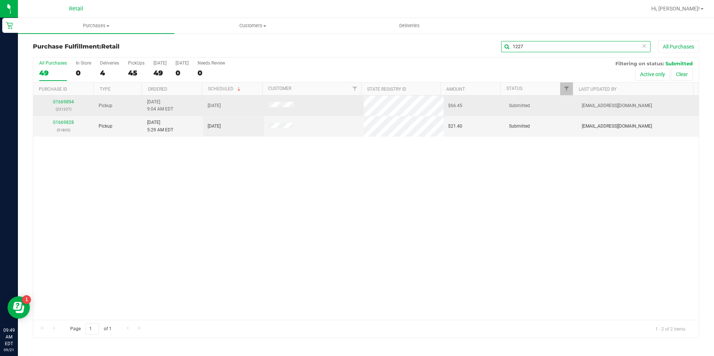
type input "1227"
click at [74, 107] on p "(221227)" at bounding box center [64, 109] width 52 height 7
click at [62, 104] on link "01669894" at bounding box center [63, 101] width 21 height 5
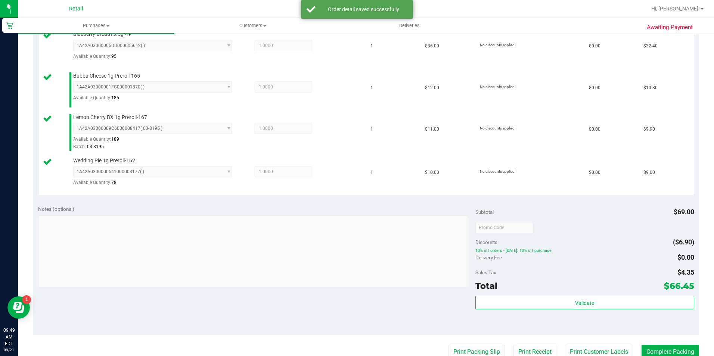
scroll to position [261, 0]
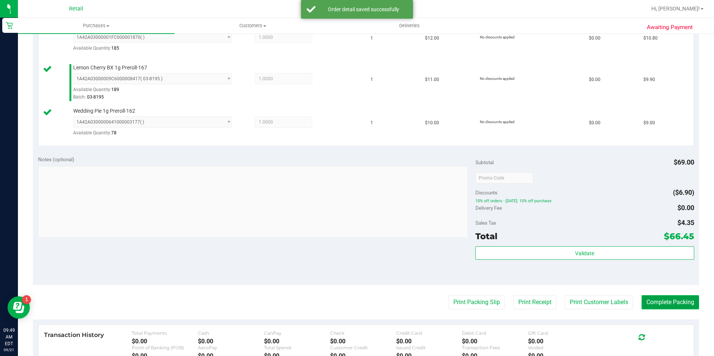
click at [655, 309] on button "Complete Packing" at bounding box center [670, 302] width 58 height 14
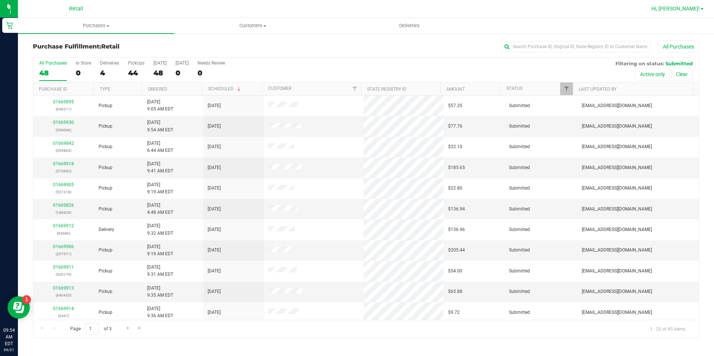
click at [699, 8] on span "Hi, [PERSON_NAME]!" at bounding box center [675, 9] width 49 height 6
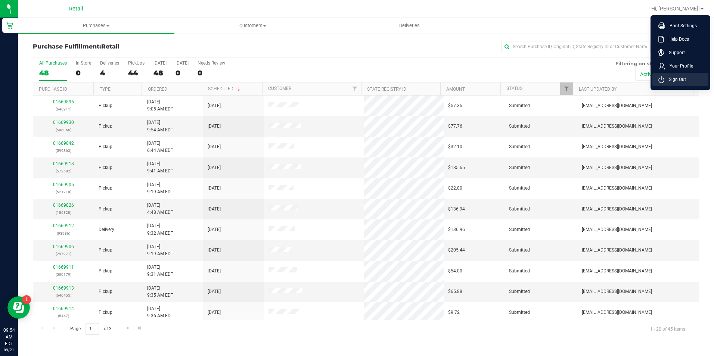
click at [679, 84] on li "Sign Out" at bounding box center [680, 79] width 56 height 13
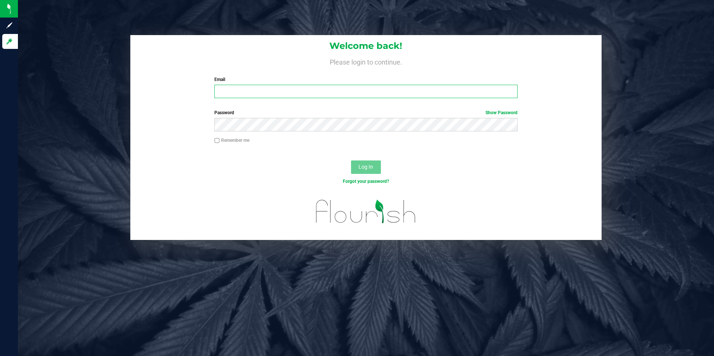
type input "[EMAIL_ADDRESS][DOMAIN_NAME]"
drag, startPoint x: 259, startPoint y: 100, endPoint x: 115, endPoint y: 106, distance: 144.2
click at [115, 106] on div "Welcome back! Please login to continue. Email [EMAIL_ADDRESS][DOMAIN_NAME] Requ…" at bounding box center [365, 137] width 707 height 205
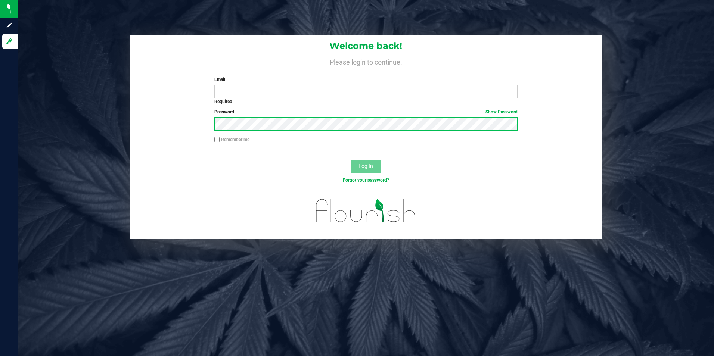
click at [183, 130] on div "Password Show Password" at bounding box center [366, 123] width 472 height 28
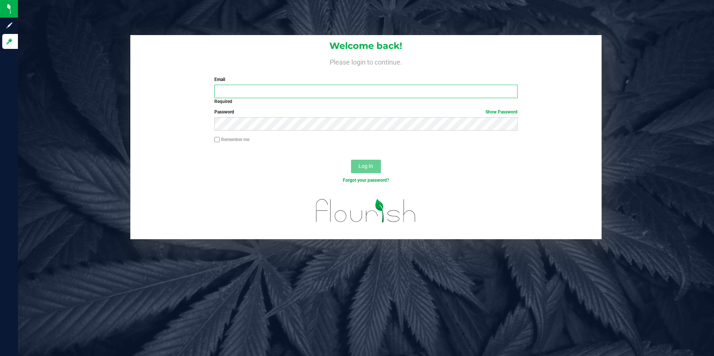
click at [243, 86] on input "Email" at bounding box center [365, 91] width 303 height 13
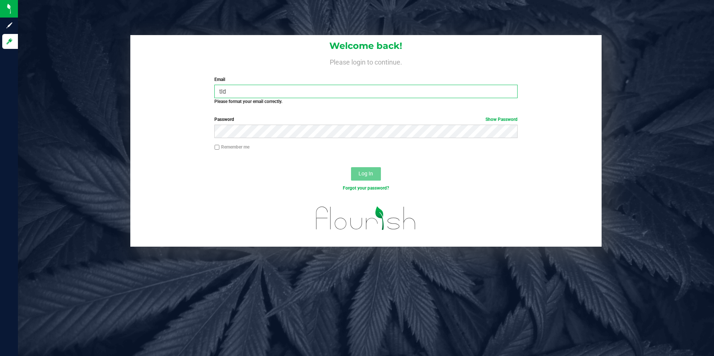
type input "[EMAIL_ADDRESS][DOMAIN_NAME]"
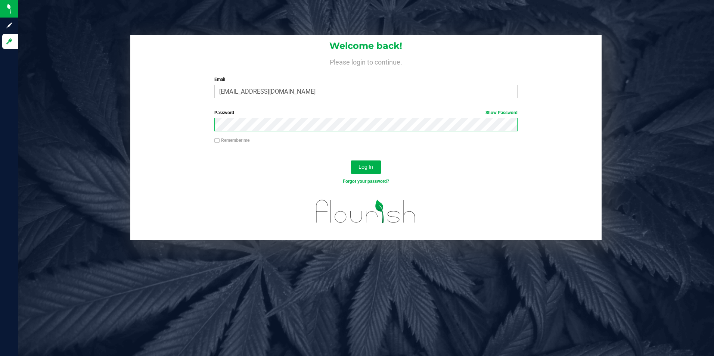
click at [351, 161] on button "Log In" at bounding box center [366, 167] width 30 height 13
